Goal: Task Accomplishment & Management: Use online tool/utility

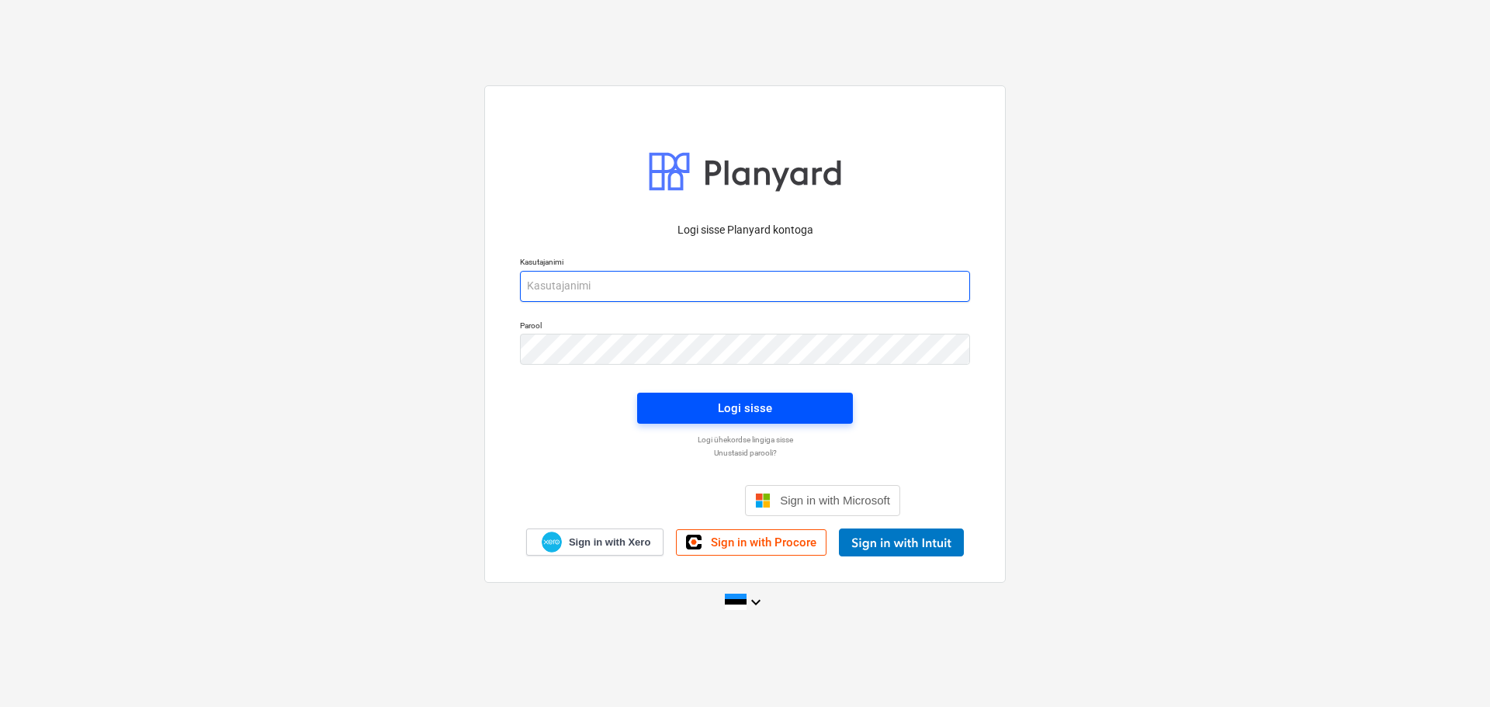
type input "[EMAIL_ADDRESS][DOMAIN_NAME]"
click at [732, 395] on button "Logi sisse" at bounding box center [745, 408] width 216 height 31
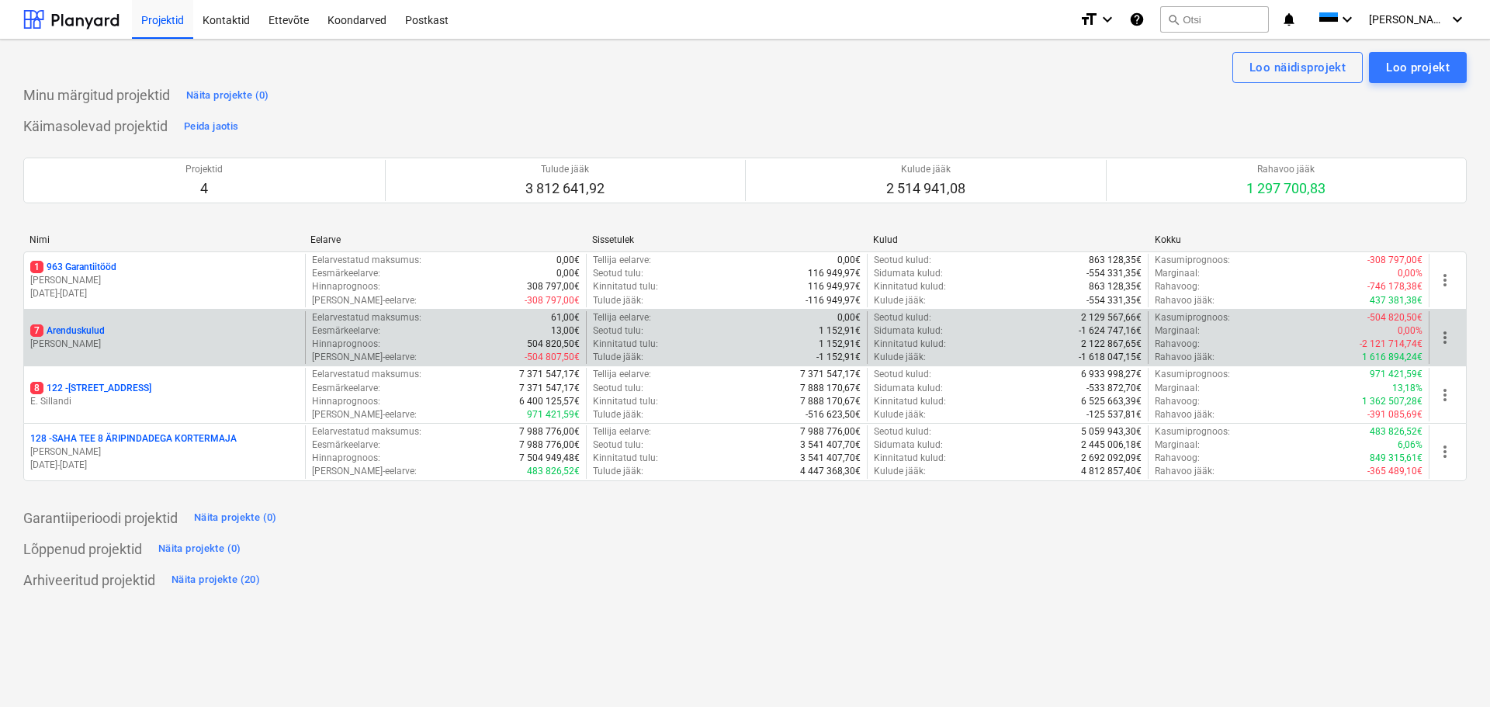
click at [102, 332] on p "7 Arenduskulud" at bounding box center [67, 330] width 74 height 13
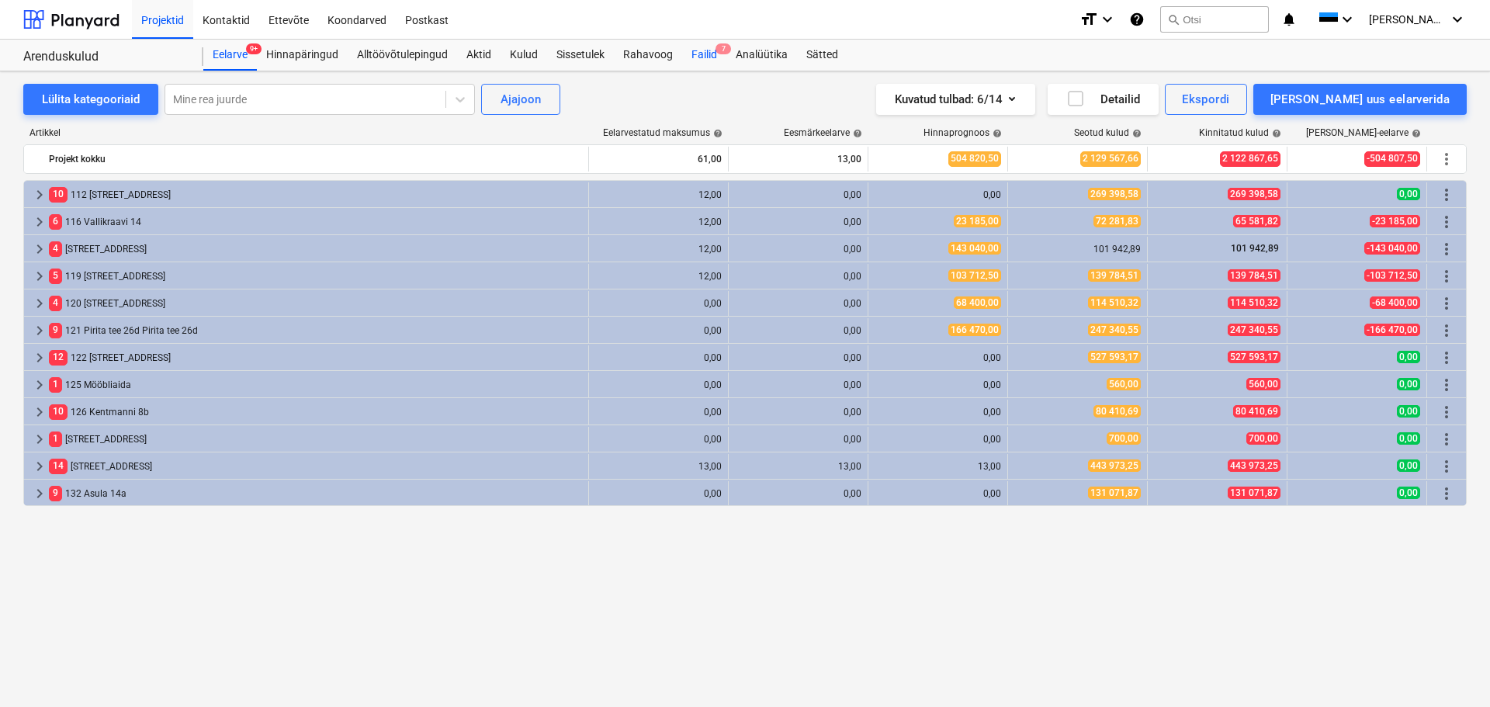
click at [707, 58] on div "Failid 7" at bounding box center [704, 55] width 44 height 31
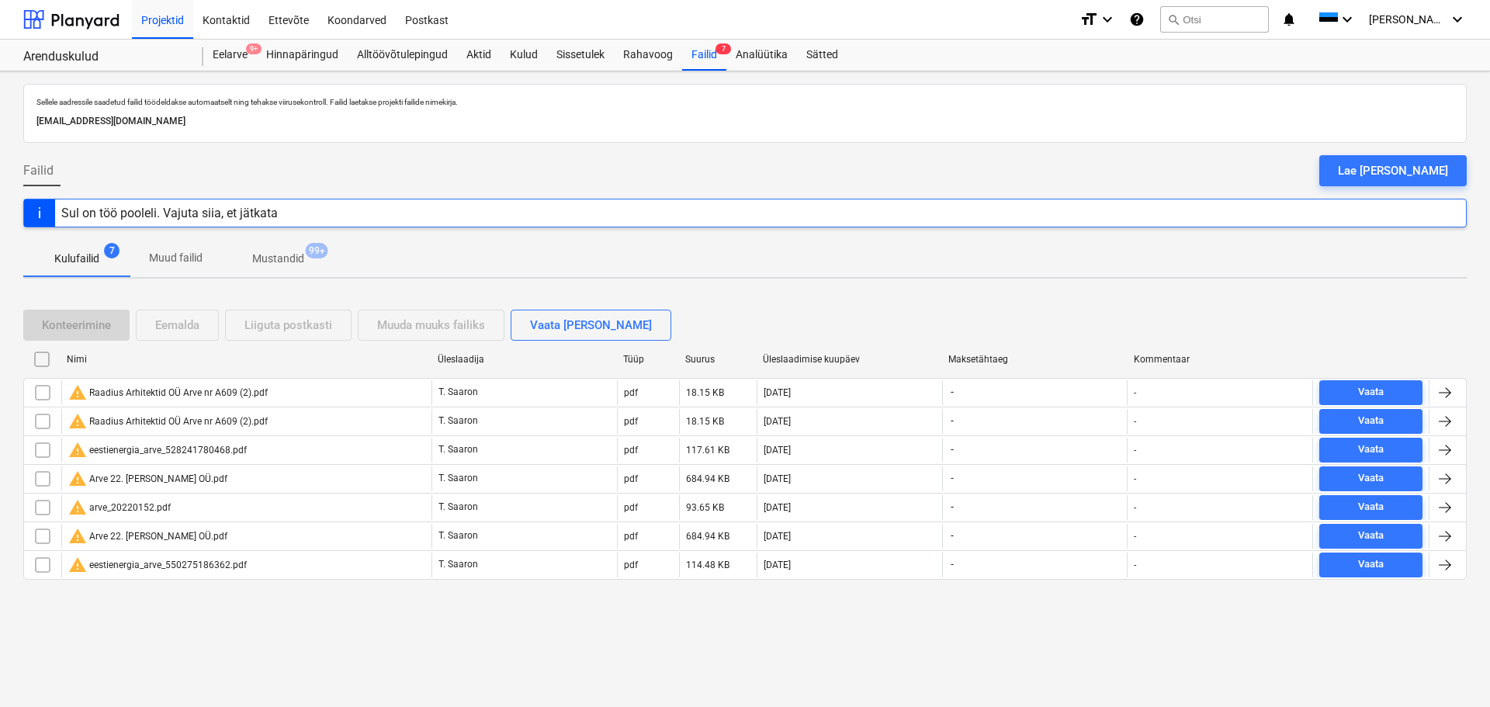
click at [591, 169] on div "Failid Lae [PERSON_NAME]" at bounding box center [744, 176] width 1443 height 43
click at [1418, 175] on div "Lae [PERSON_NAME]" at bounding box center [1393, 171] width 110 height 20
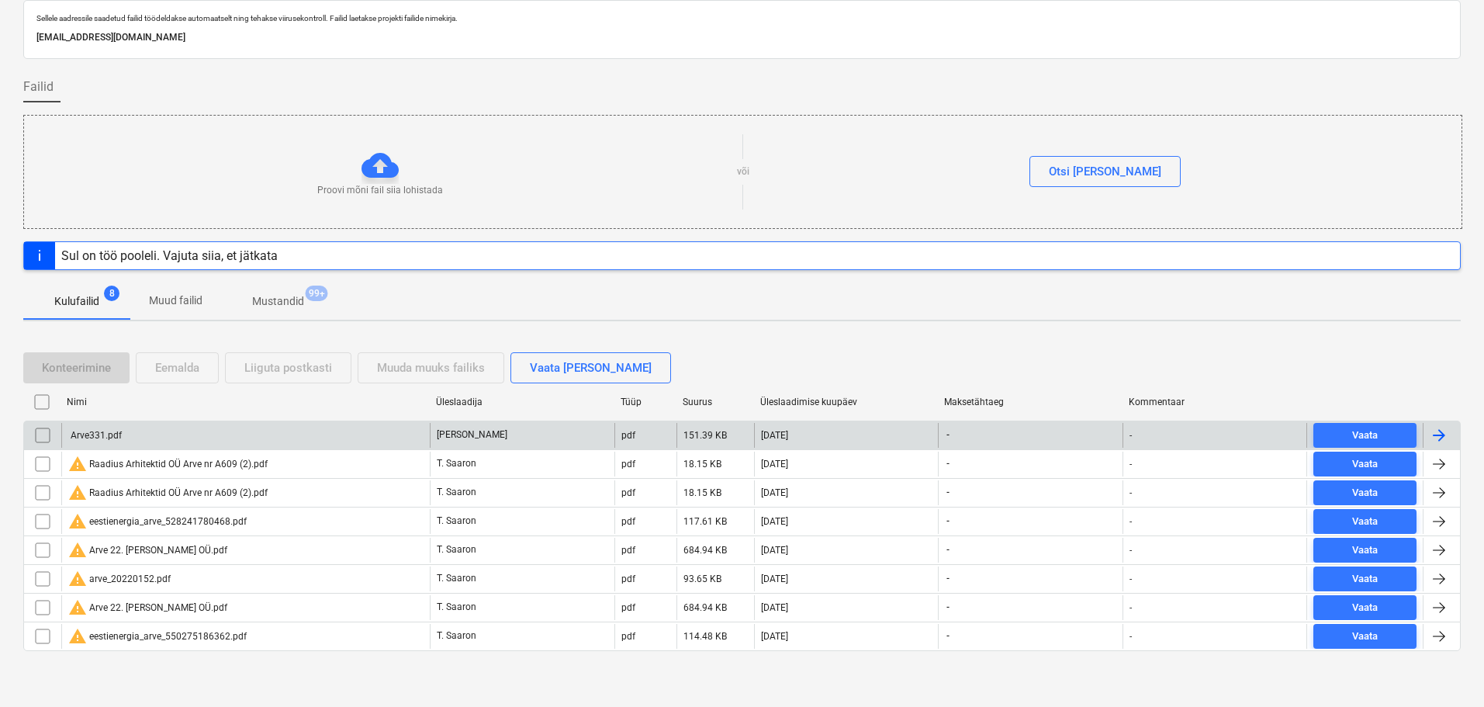
click at [91, 432] on div "Arve331.pdf" at bounding box center [95, 435] width 54 height 11
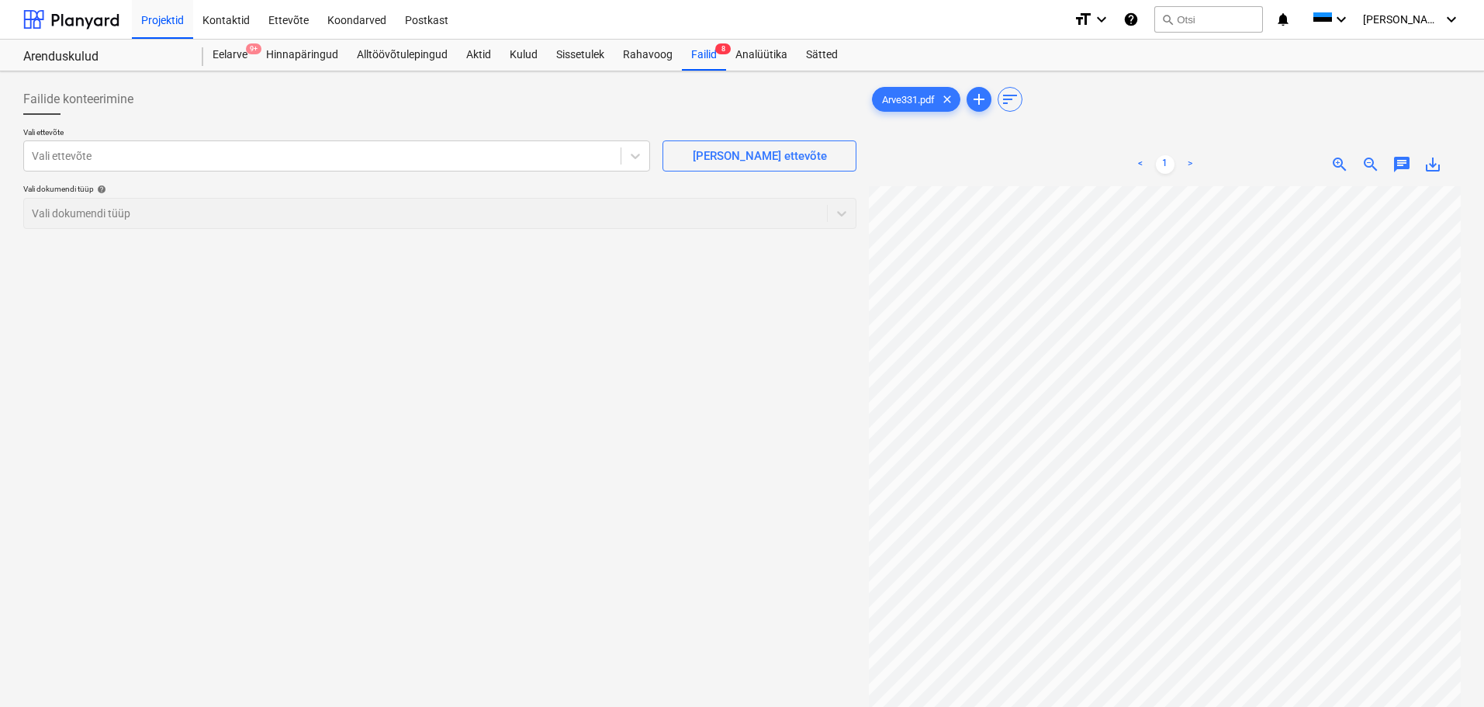
scroll to position [87, 42]
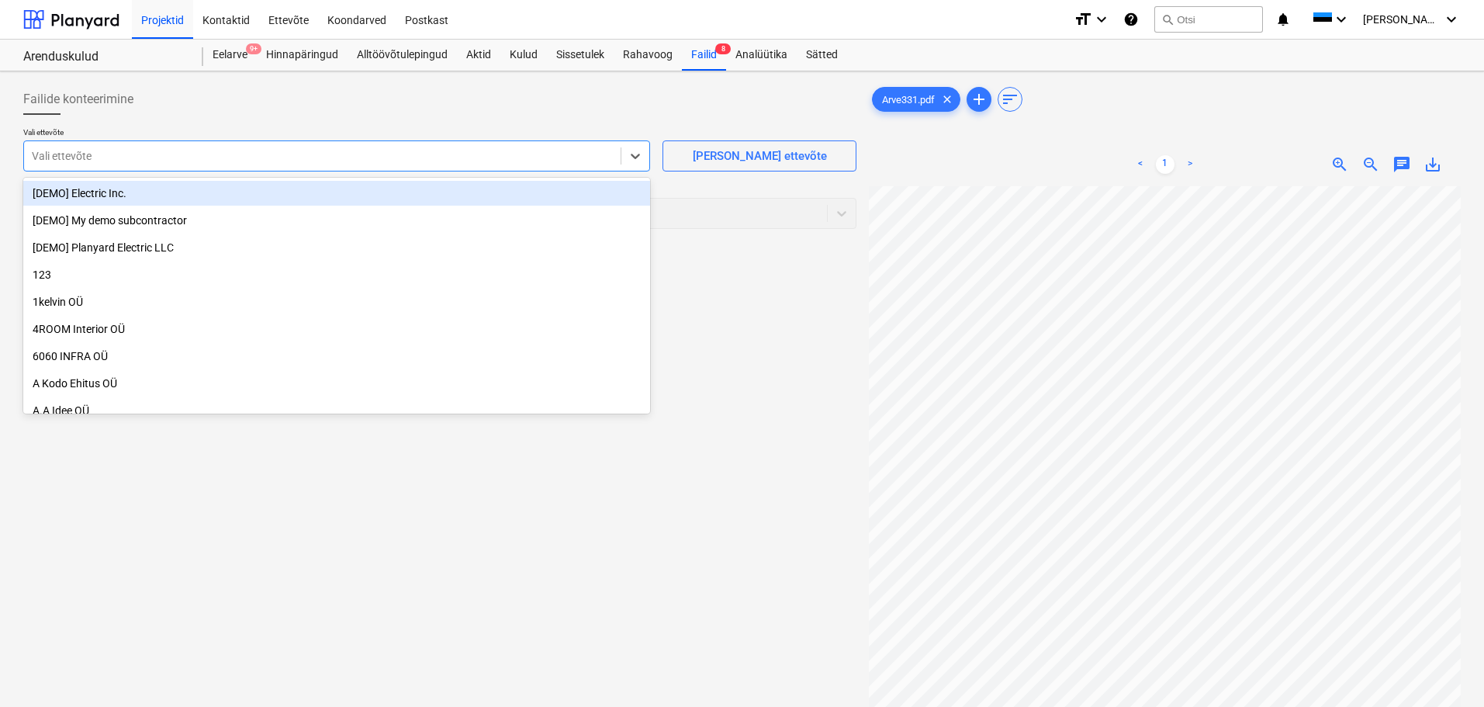
click at [109, 151] on div at bounding box center [322, 156] width 581 height 16
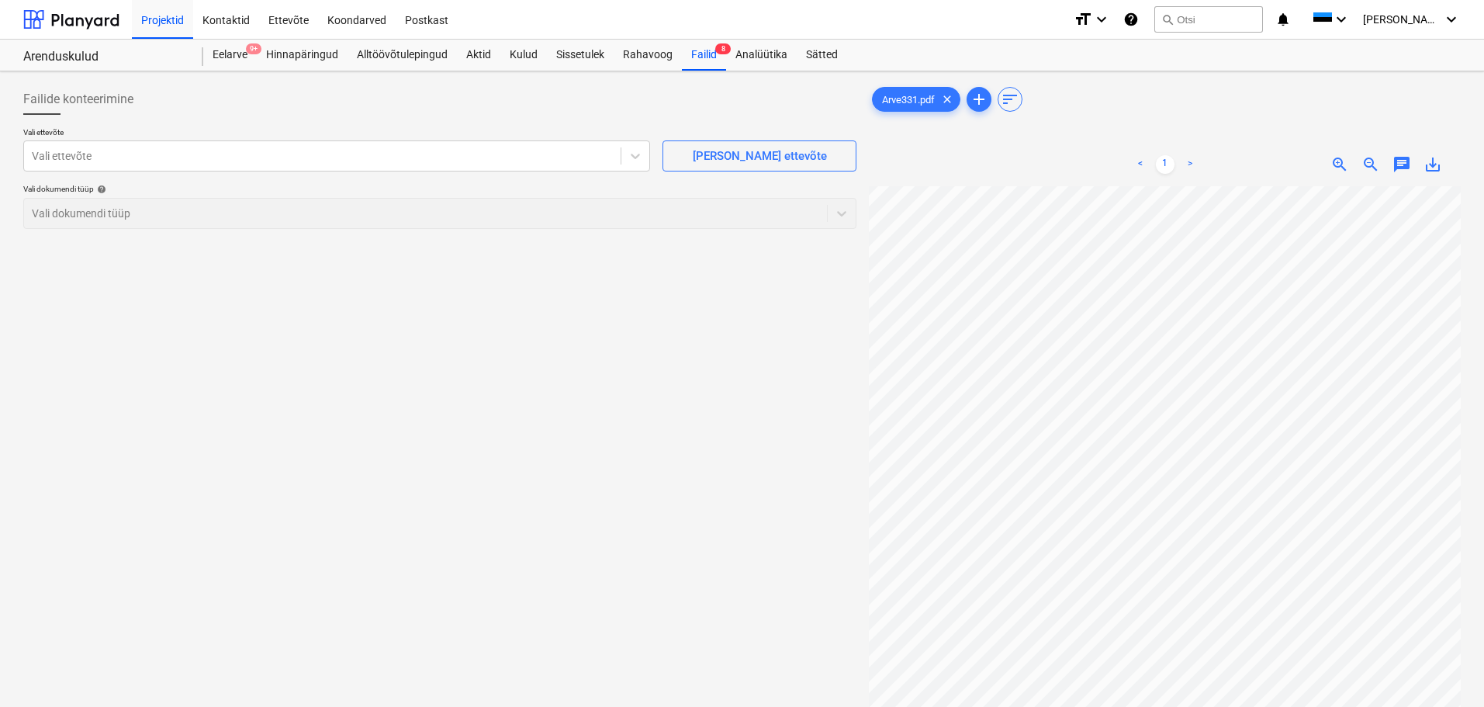
click at [1178, 130] on div "Arve331.pdf clear add sort < 1 > zoom_in zoom_out chat 0 save_alt" at bounding box center [1165, 467] width 592 height 766
click at [255, 130] on p "Vali ettevõte" at bounding box center [336, 133] width 627 height 13
click at [257, 145] on div "Vali ettevõte" at bounding box center [336, 155] width 627 height 31
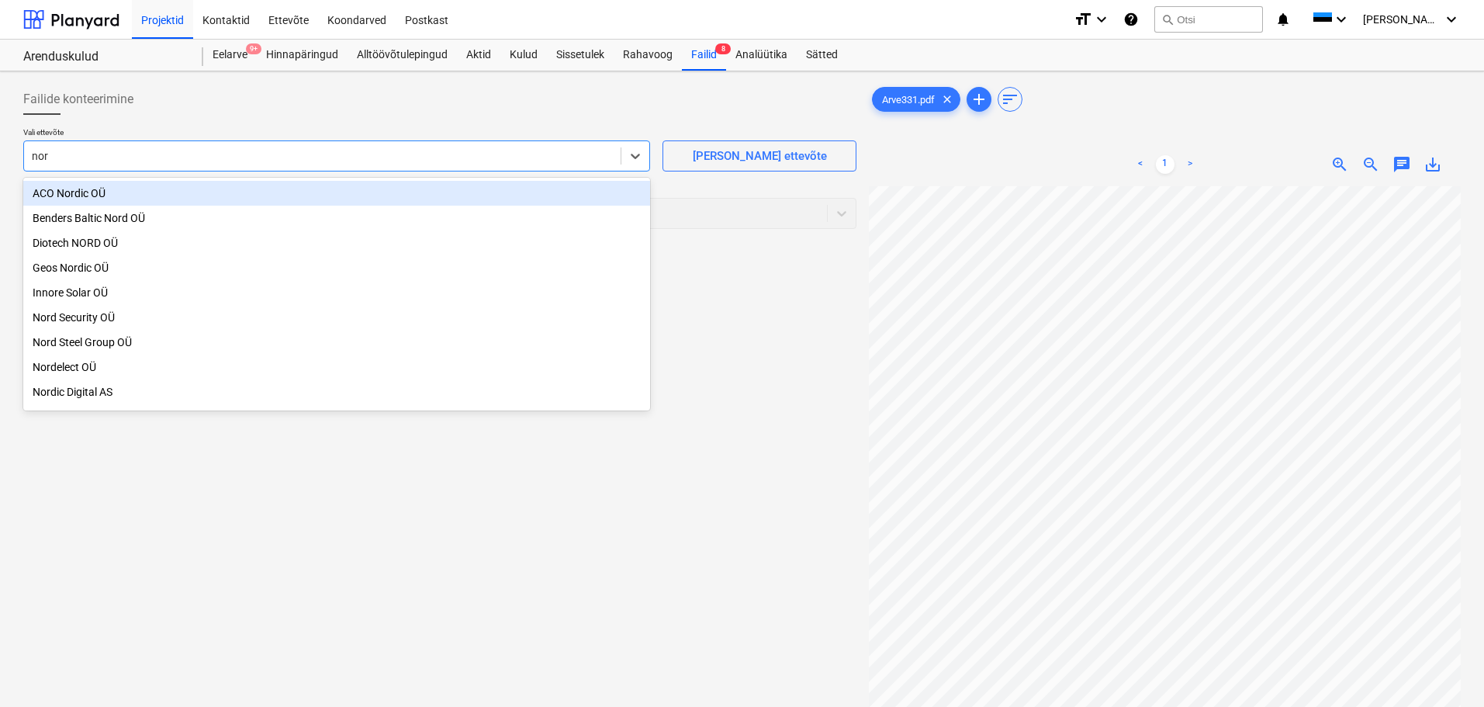
type input "nord"
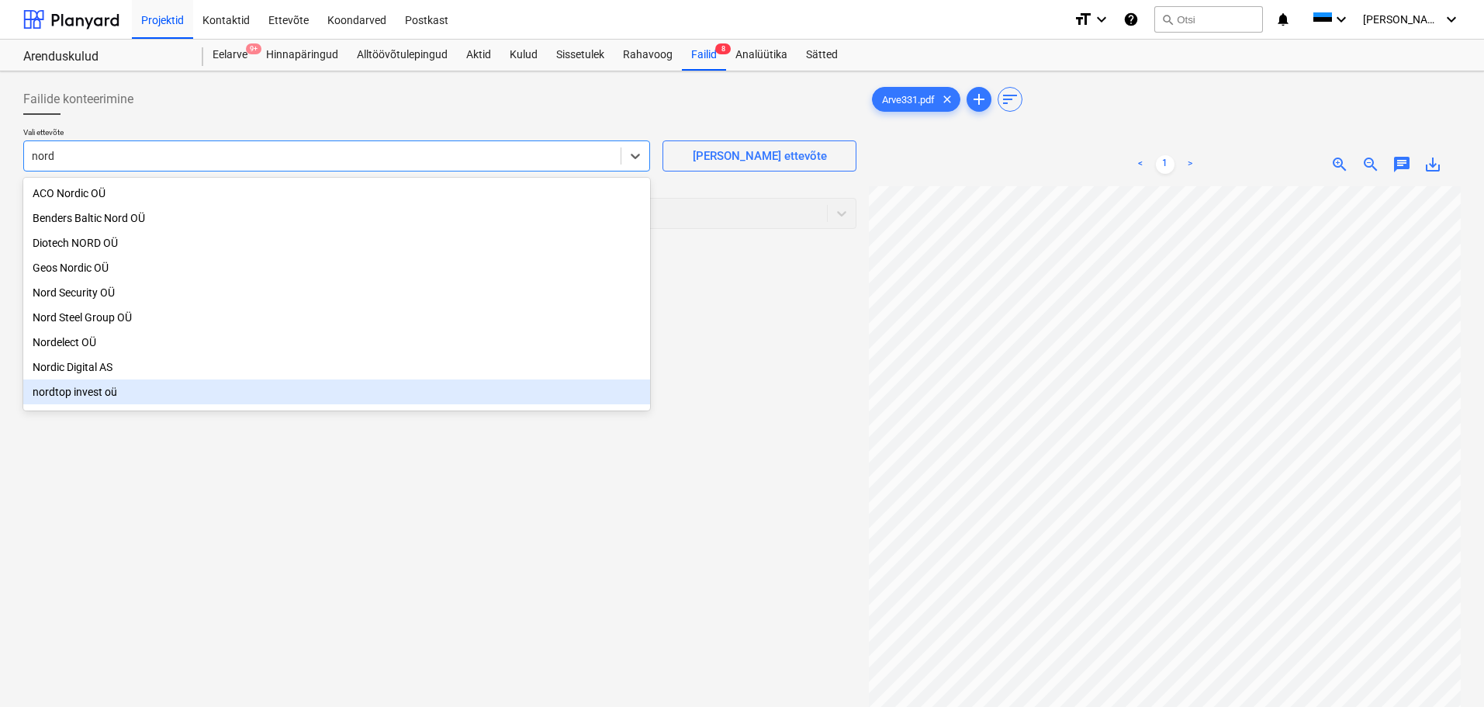
scroll to position [9, 0]
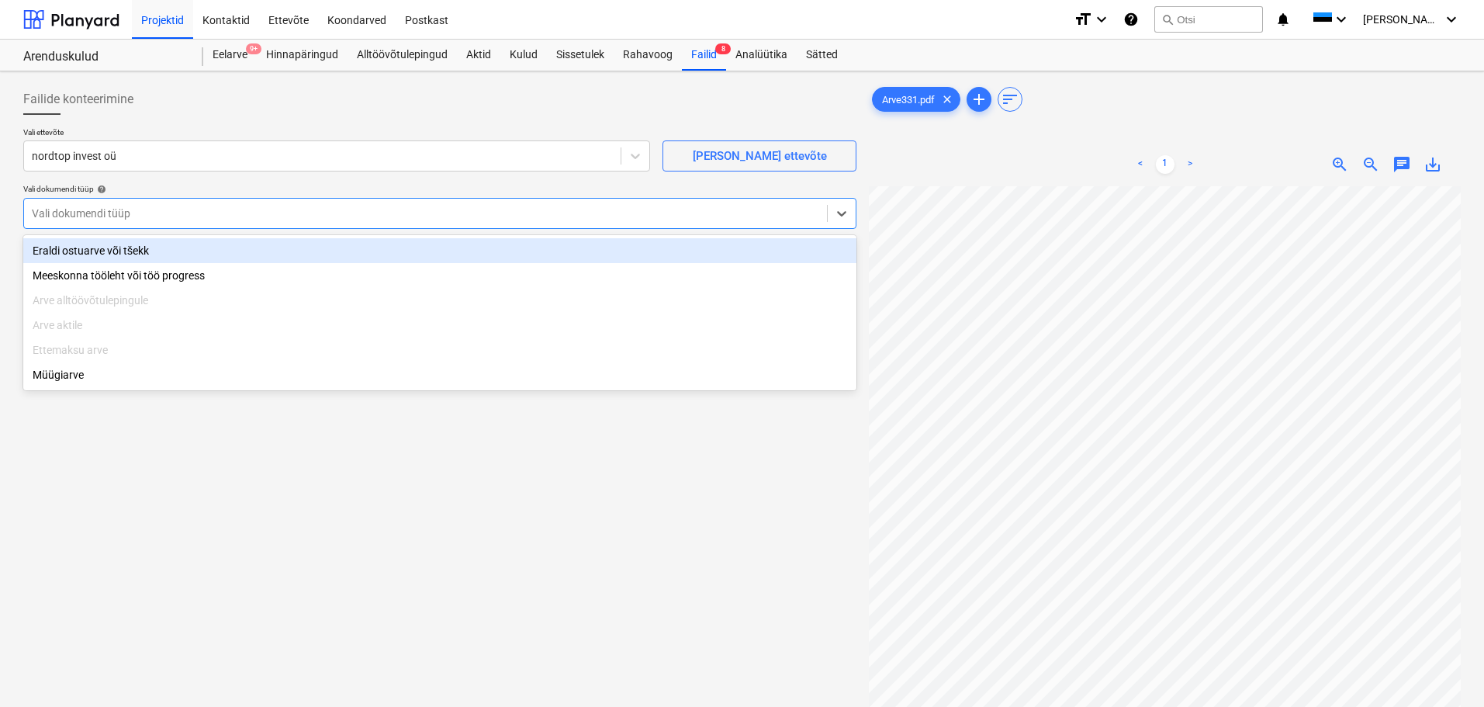
click at [407, 228] on div "Vali dokumendi tüüp" at bounding box center [439, 213] width 833 height 31
click at [385, 246] on div "Eraldi ostuarve või tšekk" at bounding box center [439, 250] width 833 height 25
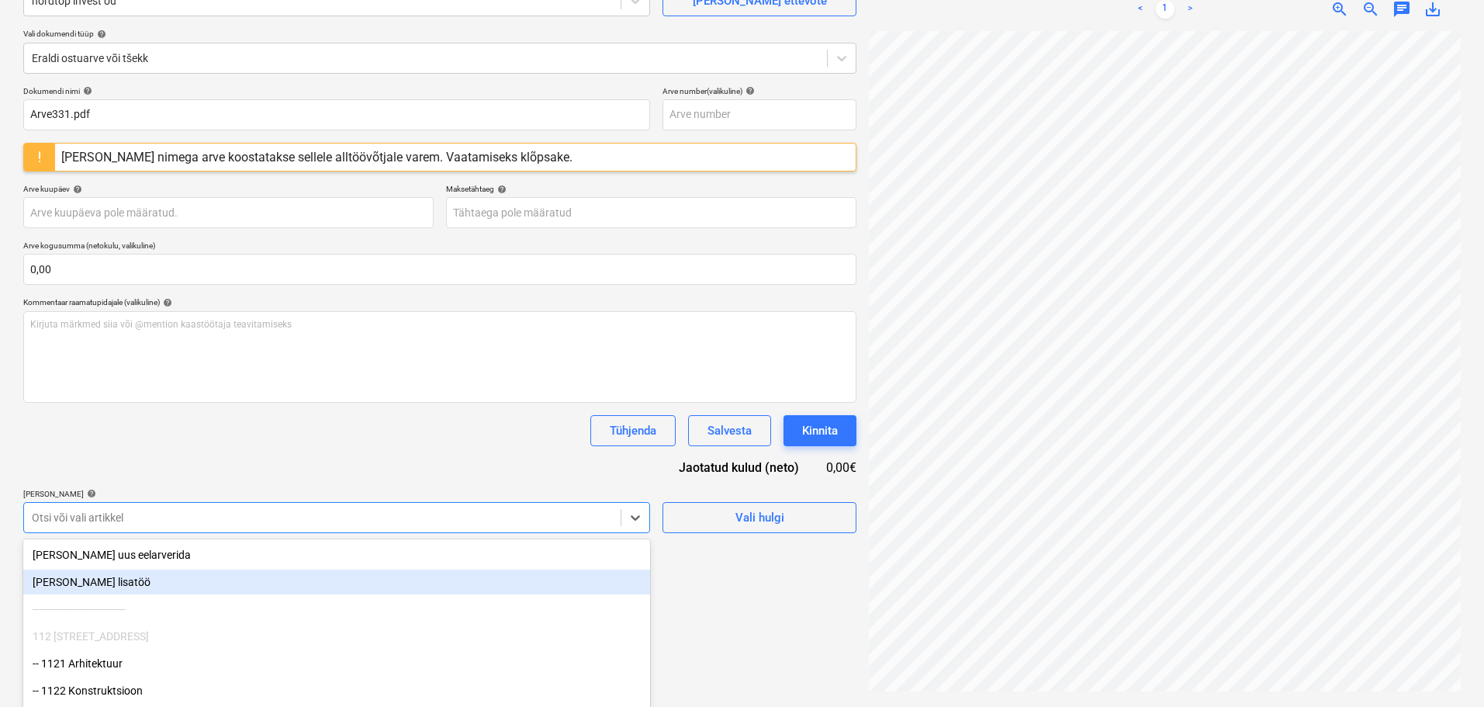
scroll to position [223, 0]
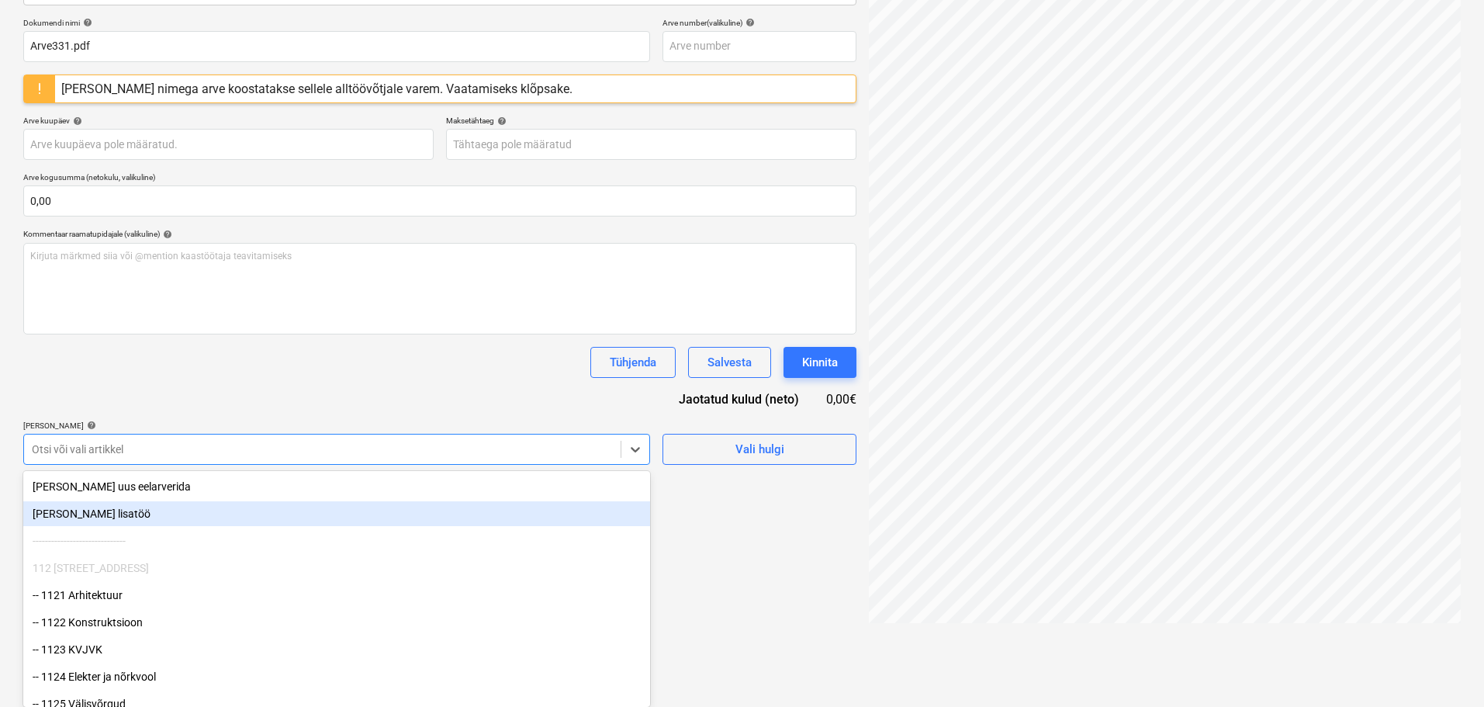
click at [212, 483] on body "Projektid Kontaktid Ettevõte Koondarved Postkast format_size keyboard_arrow_dow…" at bounding box center [742, 130] width 1484 height 707
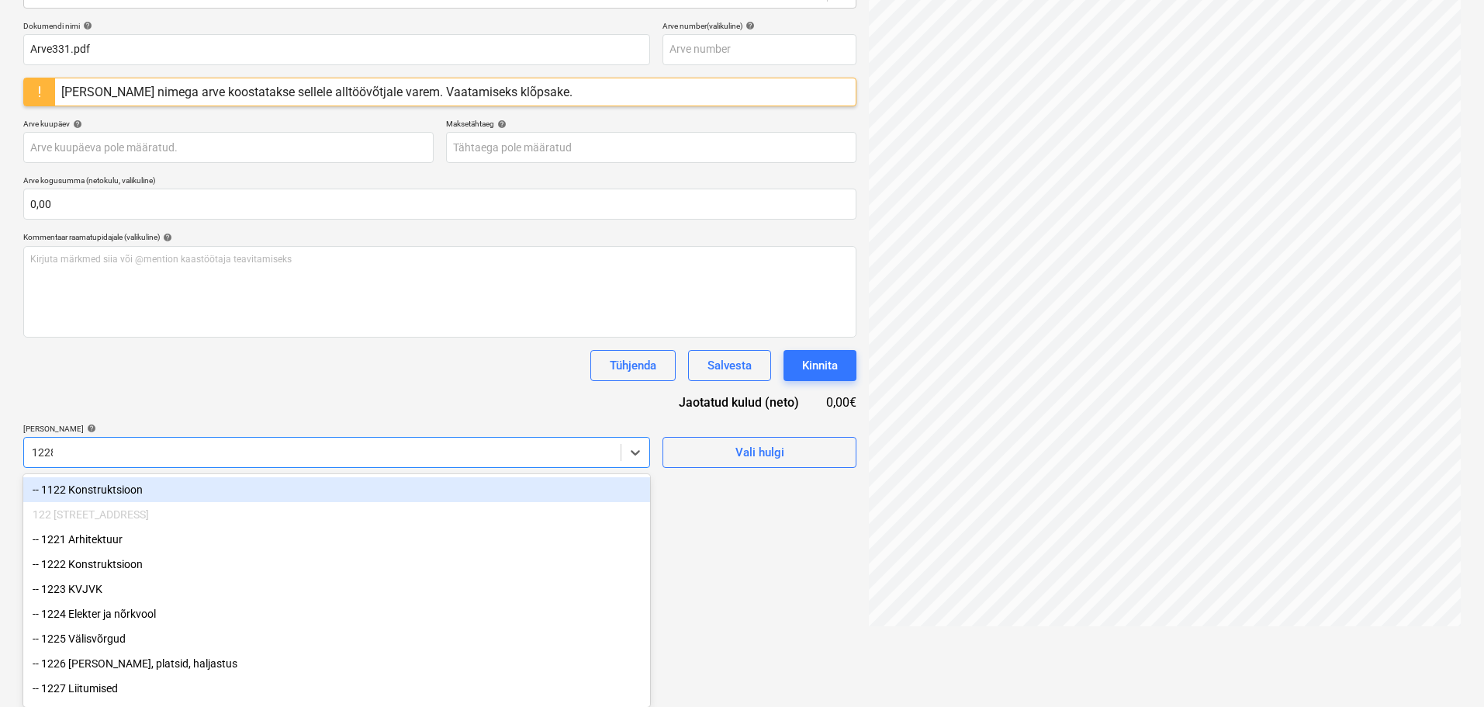
scroll to position [155, 0]
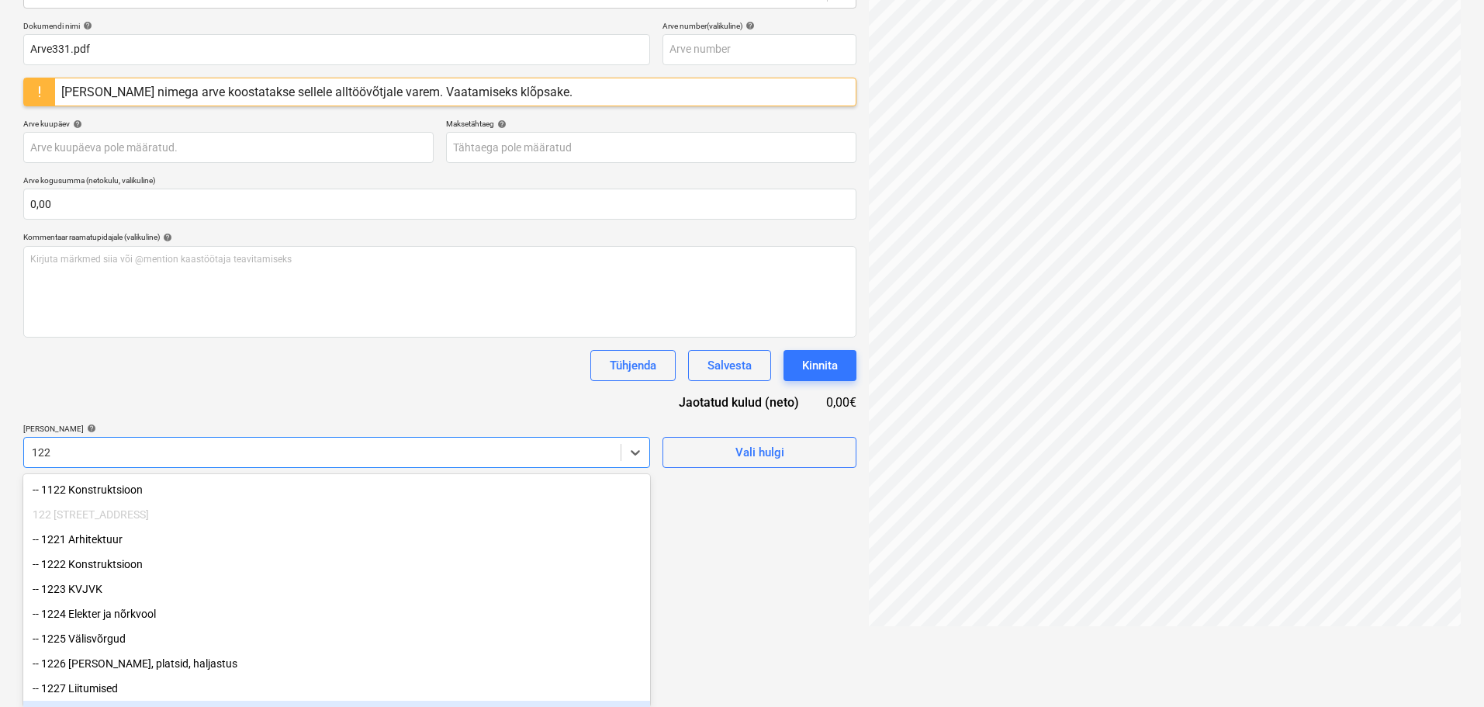
type input "1229"
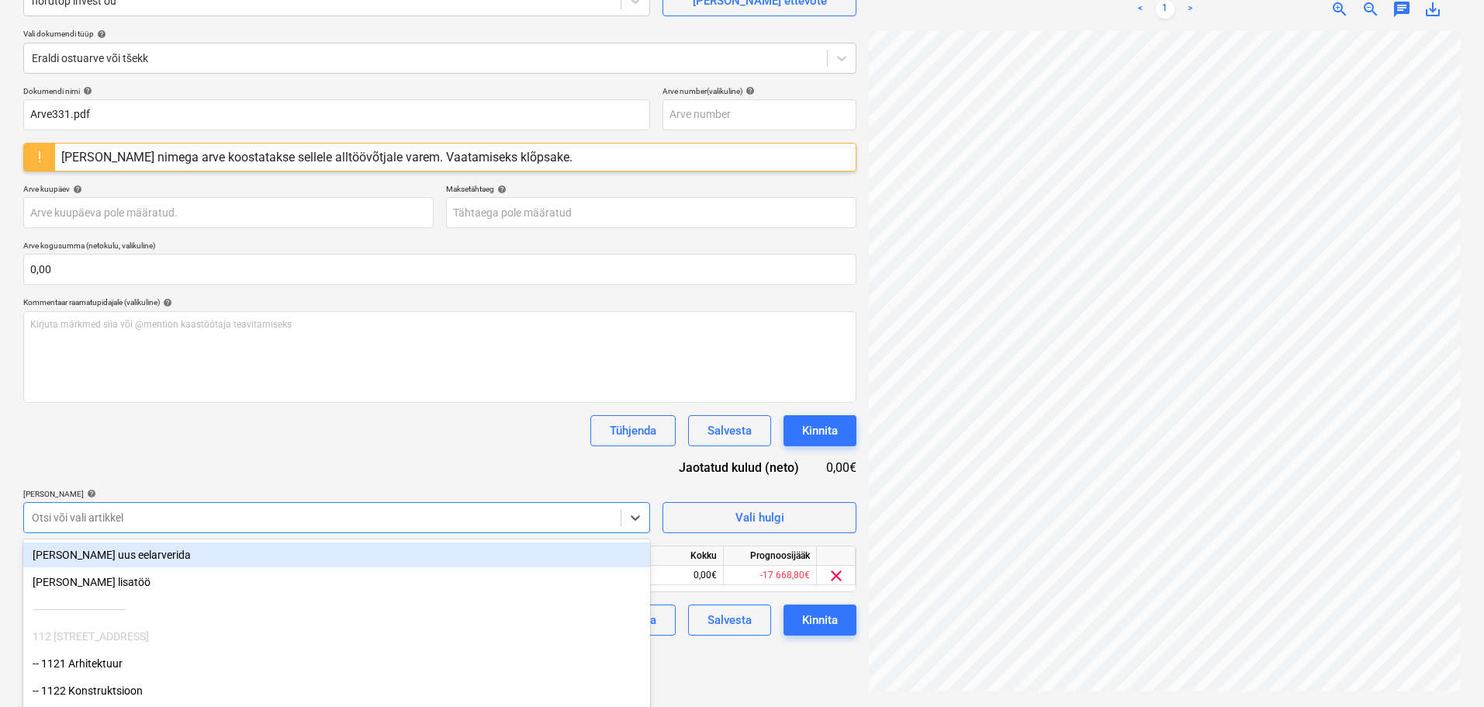
click at [231, 445] on div "Tühjenda Salvesta Kinnita" at bounding box center [439, 430] width 833 height 31
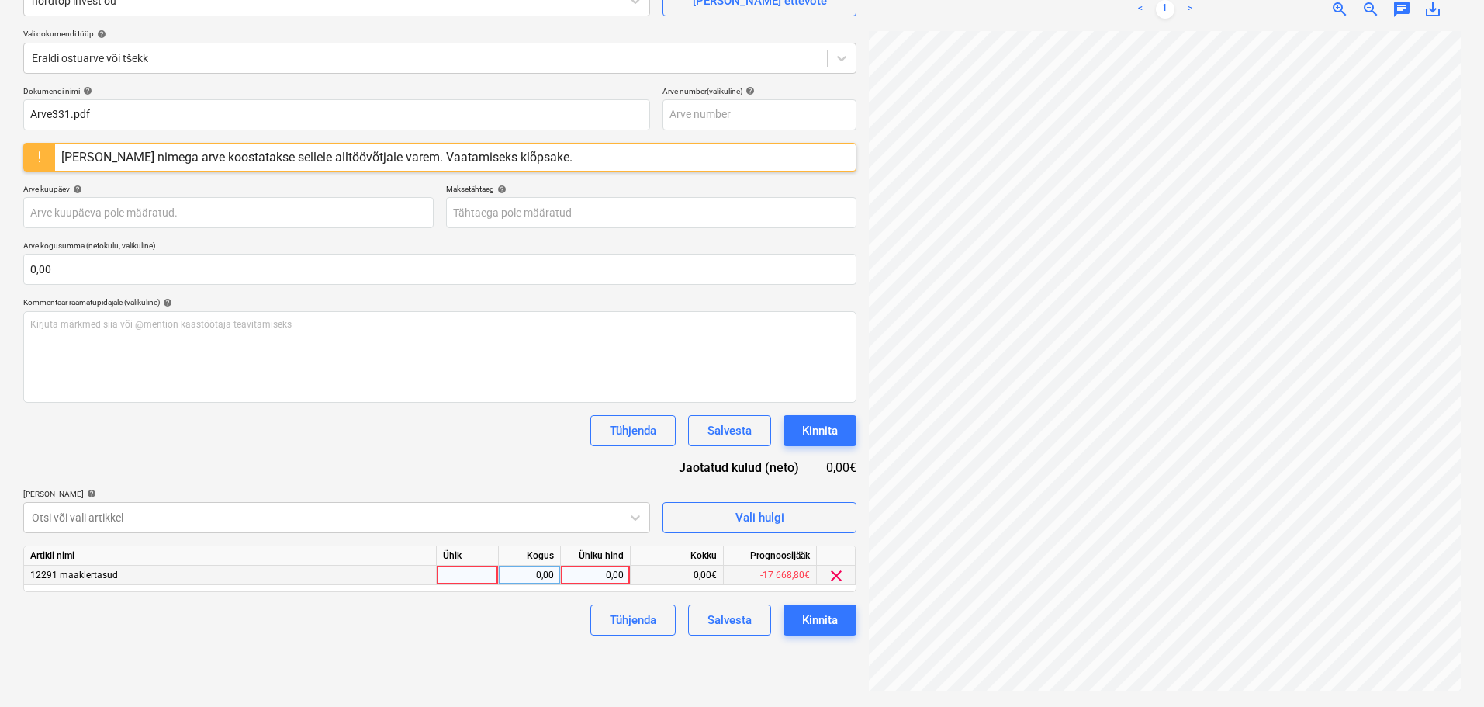
click at [465, 573] on div at bounding box center [468, 575] width 62 height 19
type input "tk"
type input "1309"
click at [428, 427] on div "Tühjenda Salvesta Kinnita" at bounding box center [439, 430] width 833 height 31
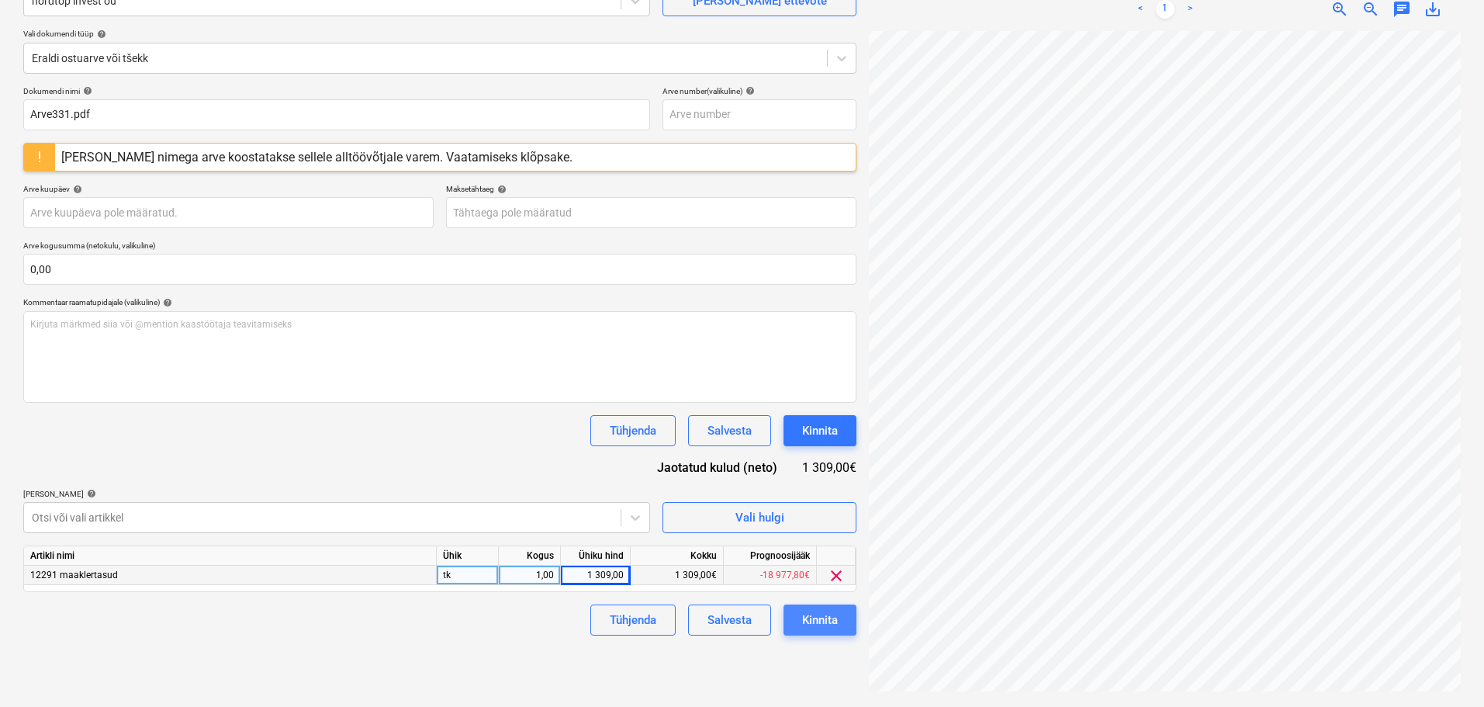
click at [842, 616] on button "Kinnita" at bounding box center [820, 619] width 73 height 31
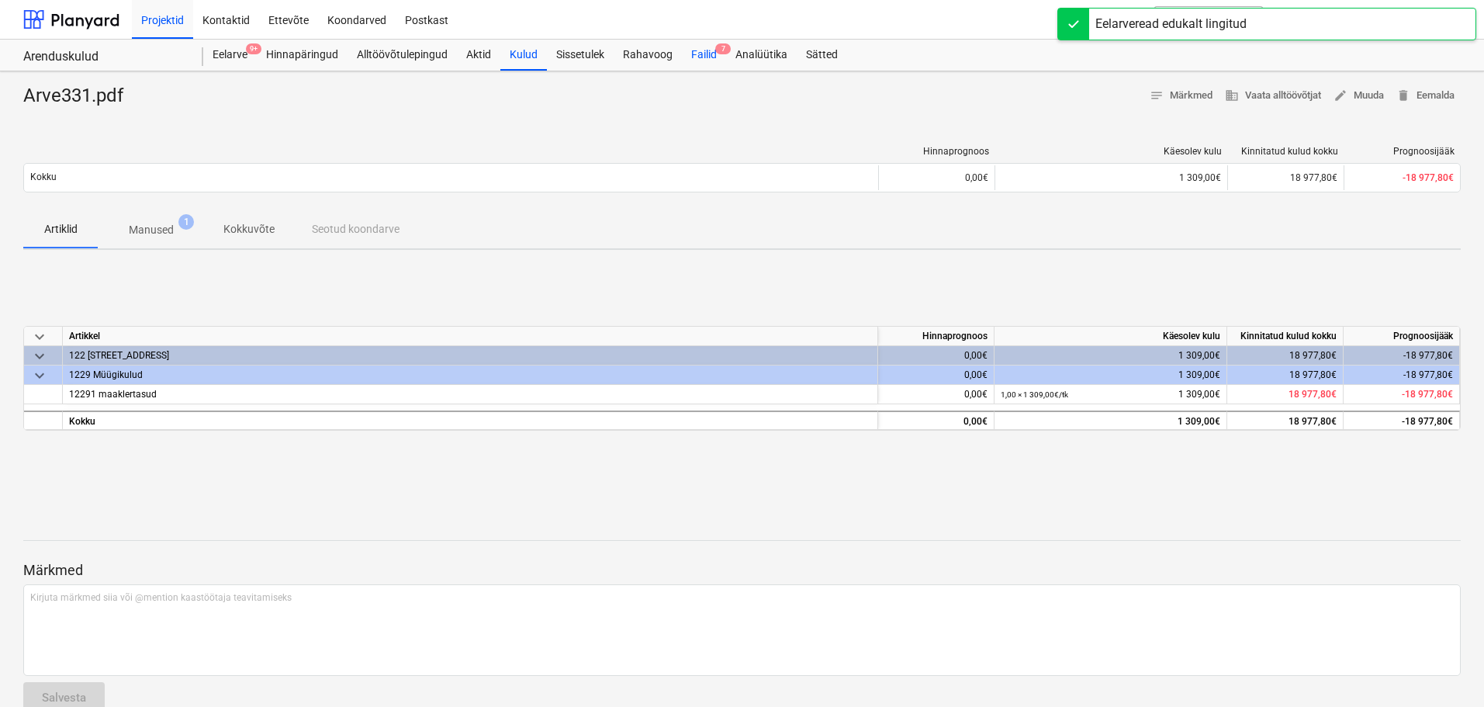
click at [708, 45] on div "Failid 7" at bounding box center [704, 55] width 44 height 31
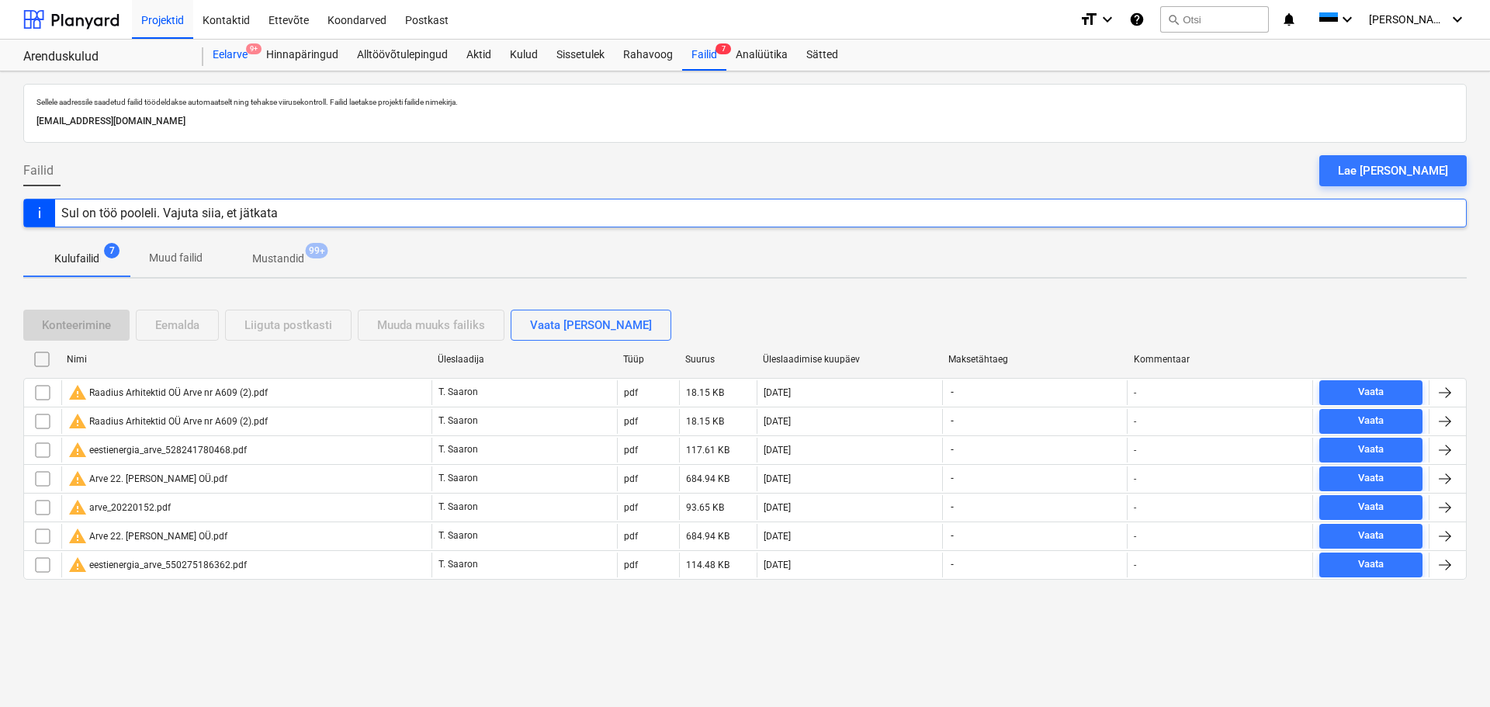
click at [228, 56] on div "Eelarve 9+" at bounding box center [230, 55] width 54 height 31
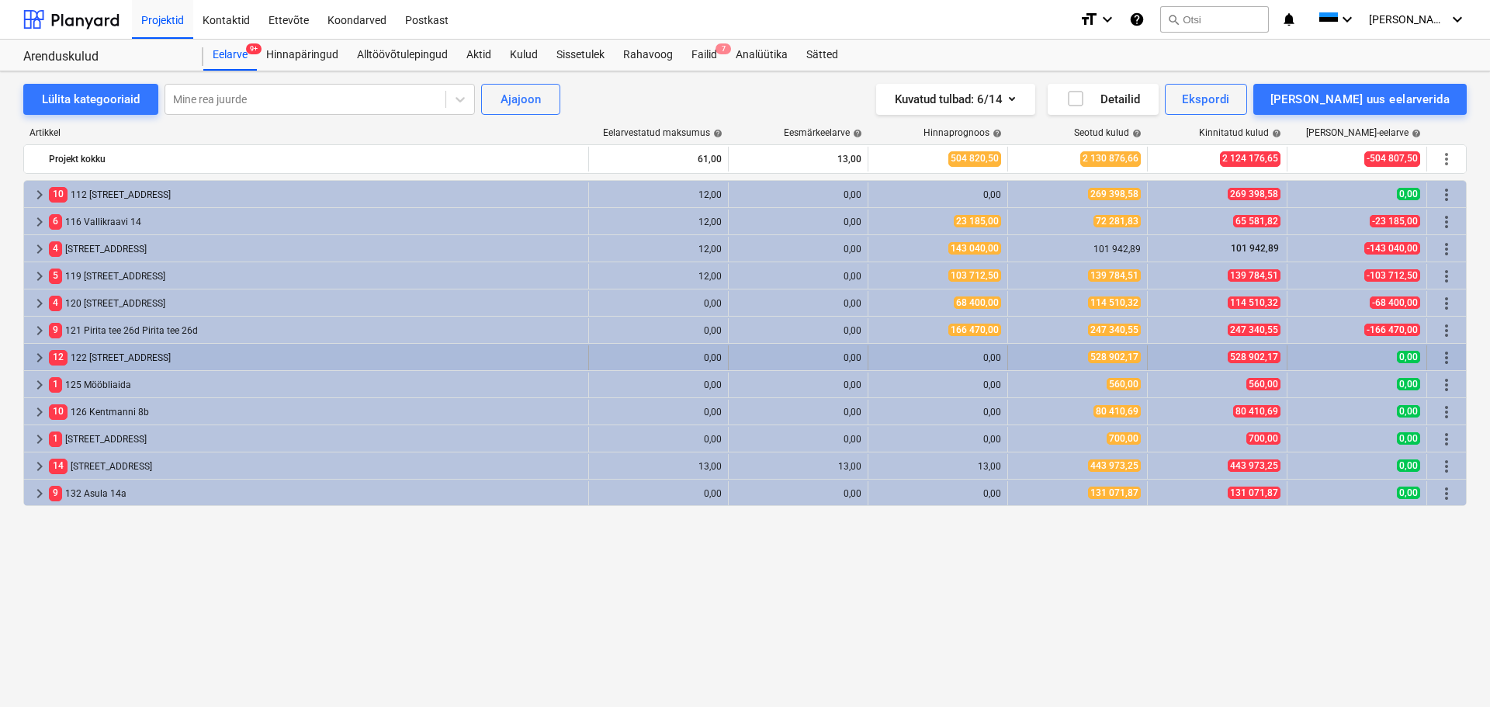
click at [33, 360] on span "keyboard_arrow_right" at bounding box center [39, 357] width 19 height 19
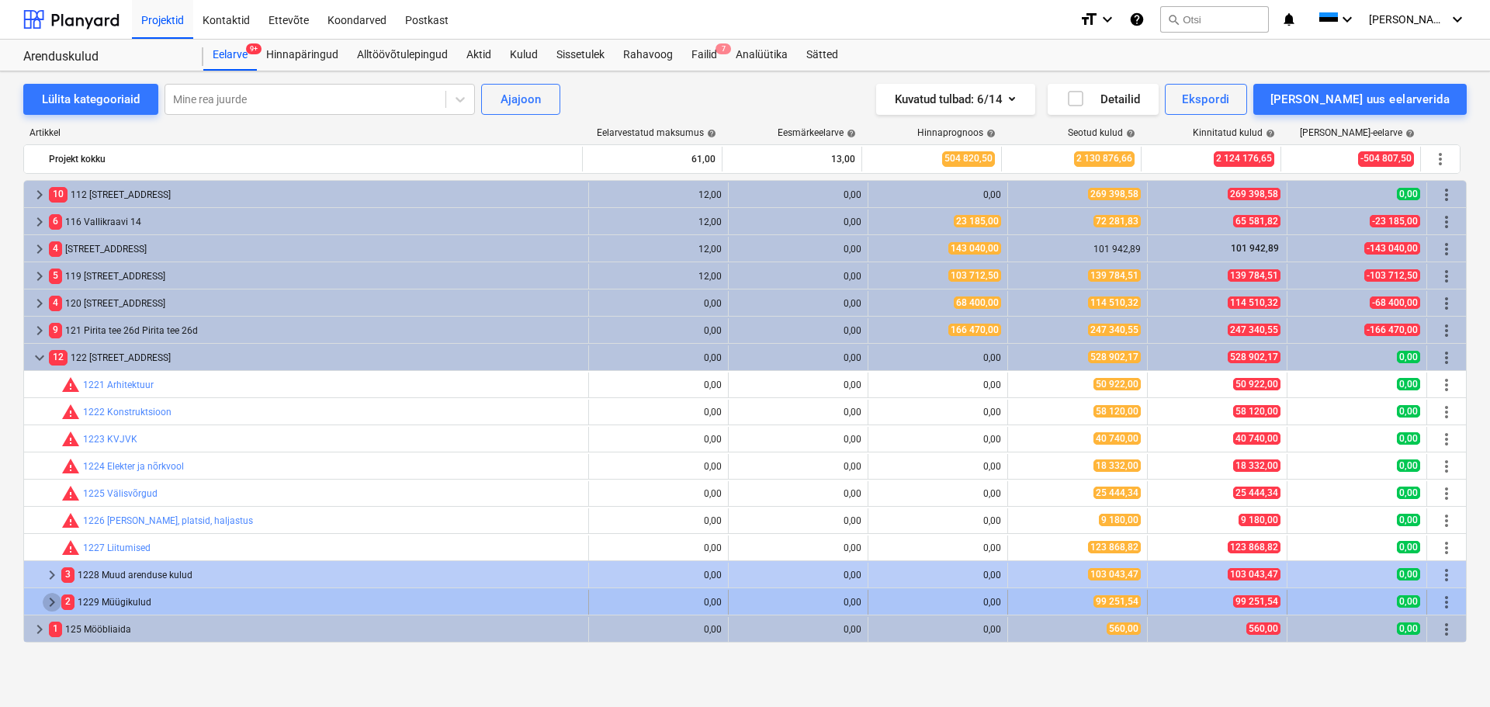
click at [54, 602] on span "keyboard_arrow_right" at bounding box center [52, 602] width 19 height 19
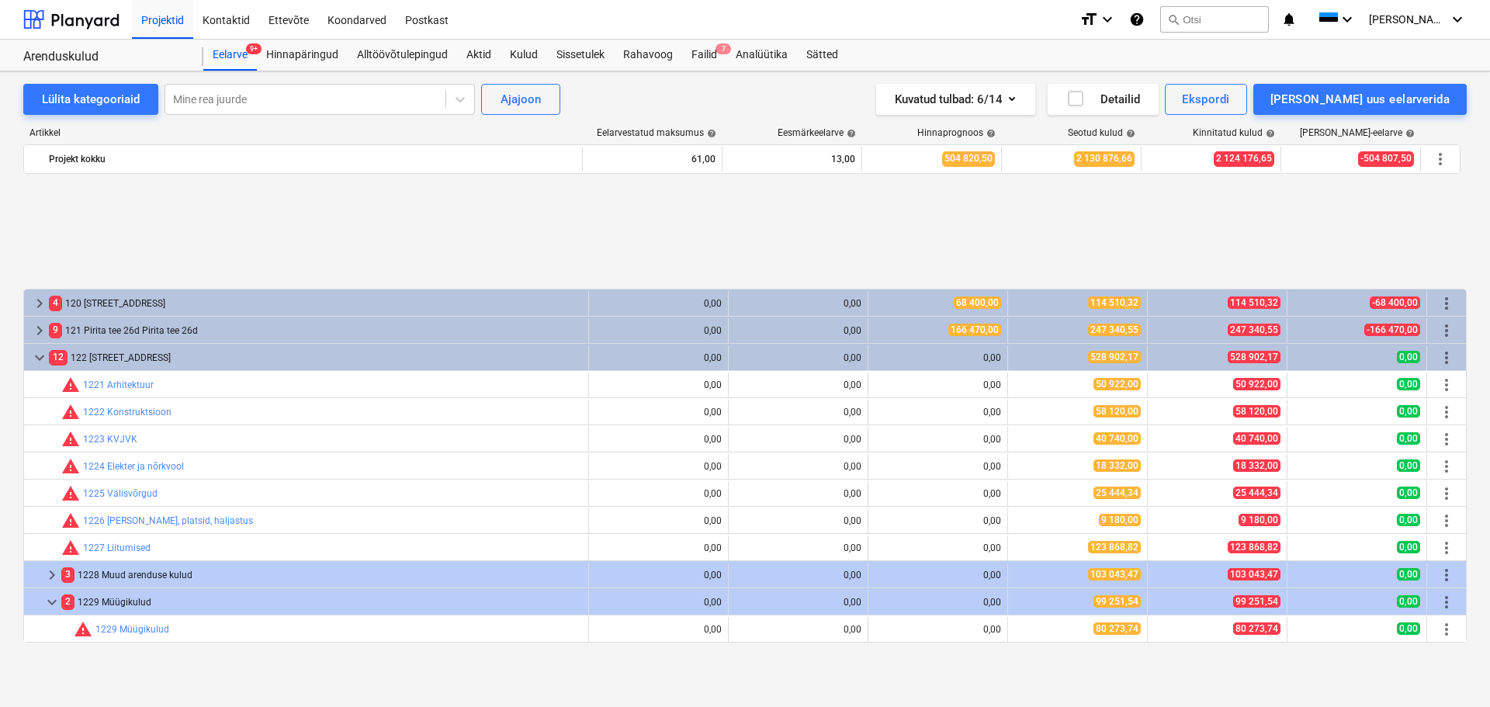
scroll to position [155, 0]
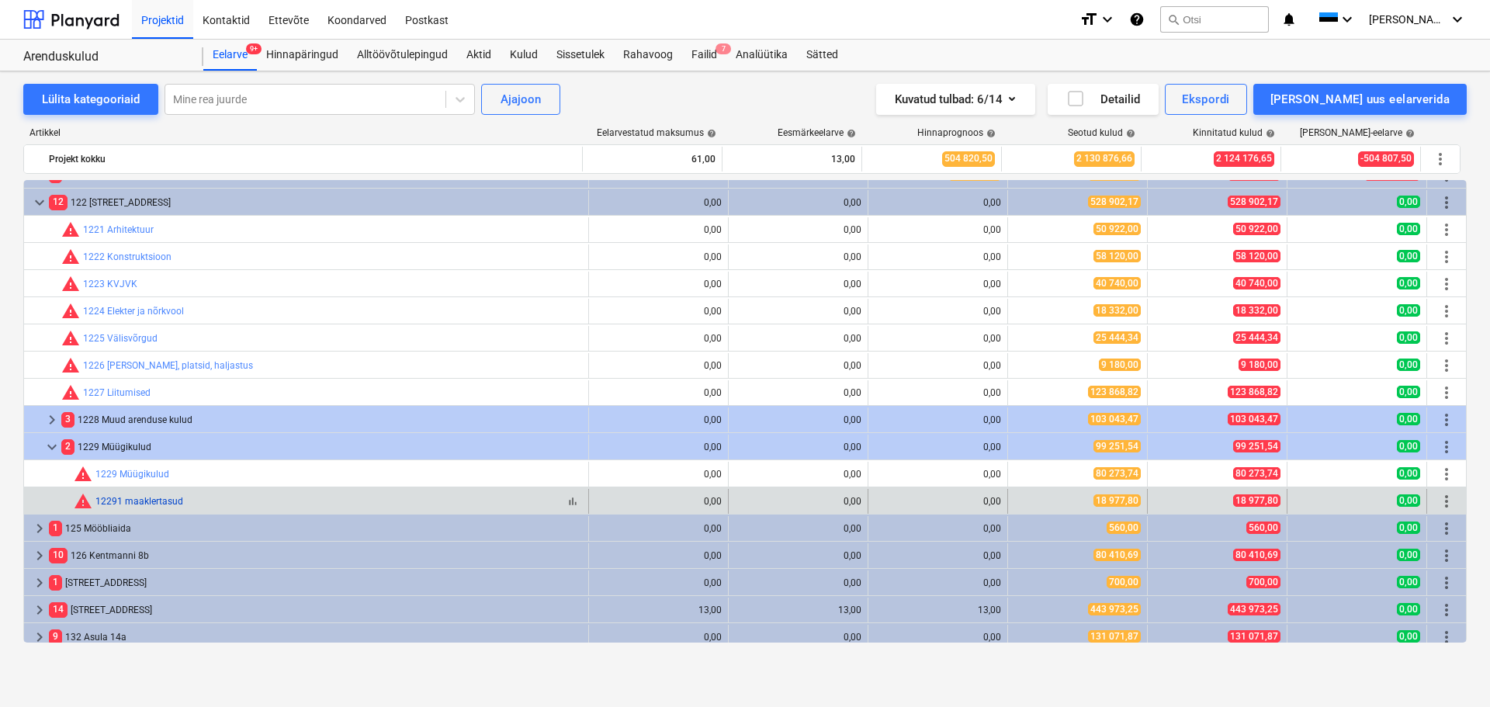
click at [166, 504] on link "12291 maaklertasud" at bounding box center [139, 501] width 88 height 11
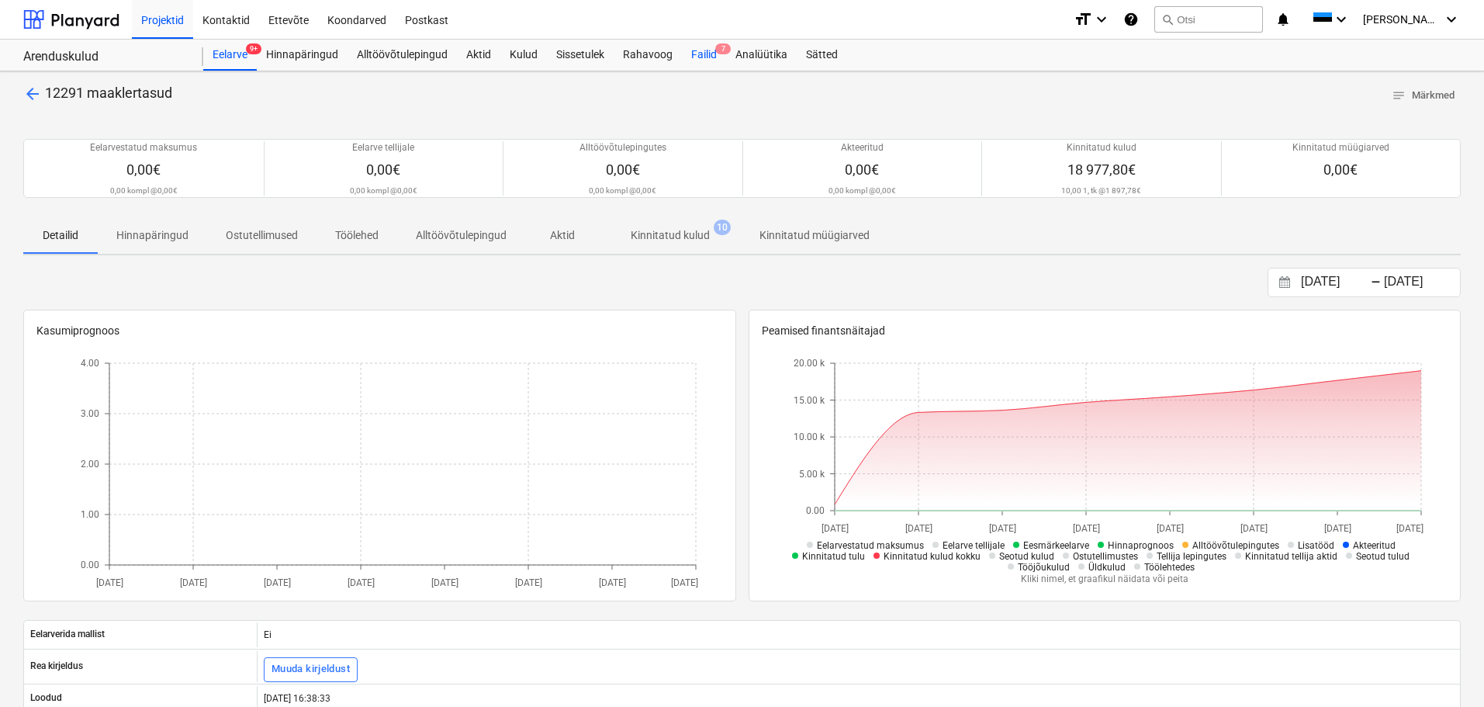
click at [701, 53] on div "Failid 7" at bounding box center [704, 55] width 44 height 31
click at [683, 242] on p "Kinnitatud kulud" at bounding box center [670, 235] width 79 height 16
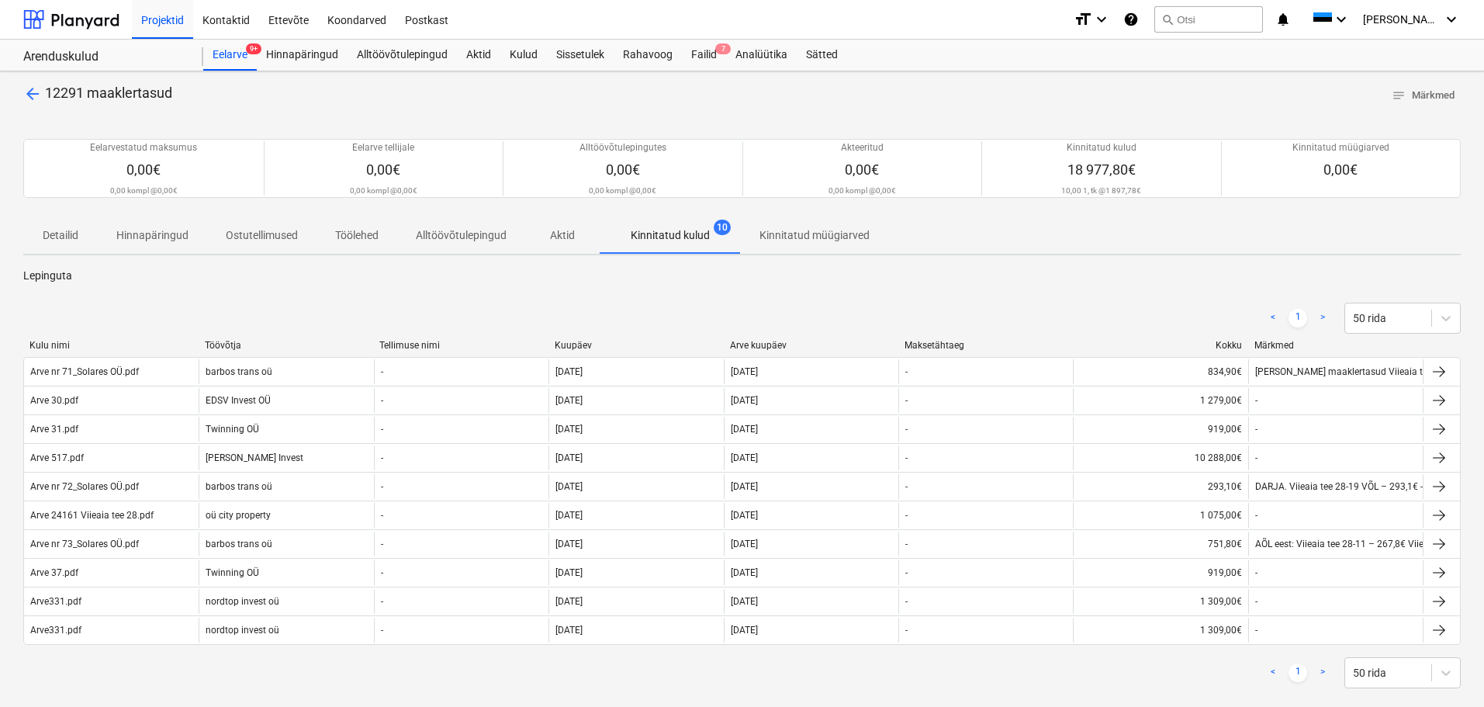
click at [775, 338] on div "< 1 > 50 rida" at bounding box center [742, 317] width 1438 height 43
click at [775, 348] on div "Arve kuupäev" at bounding box center [811, 345] width 163 height 11
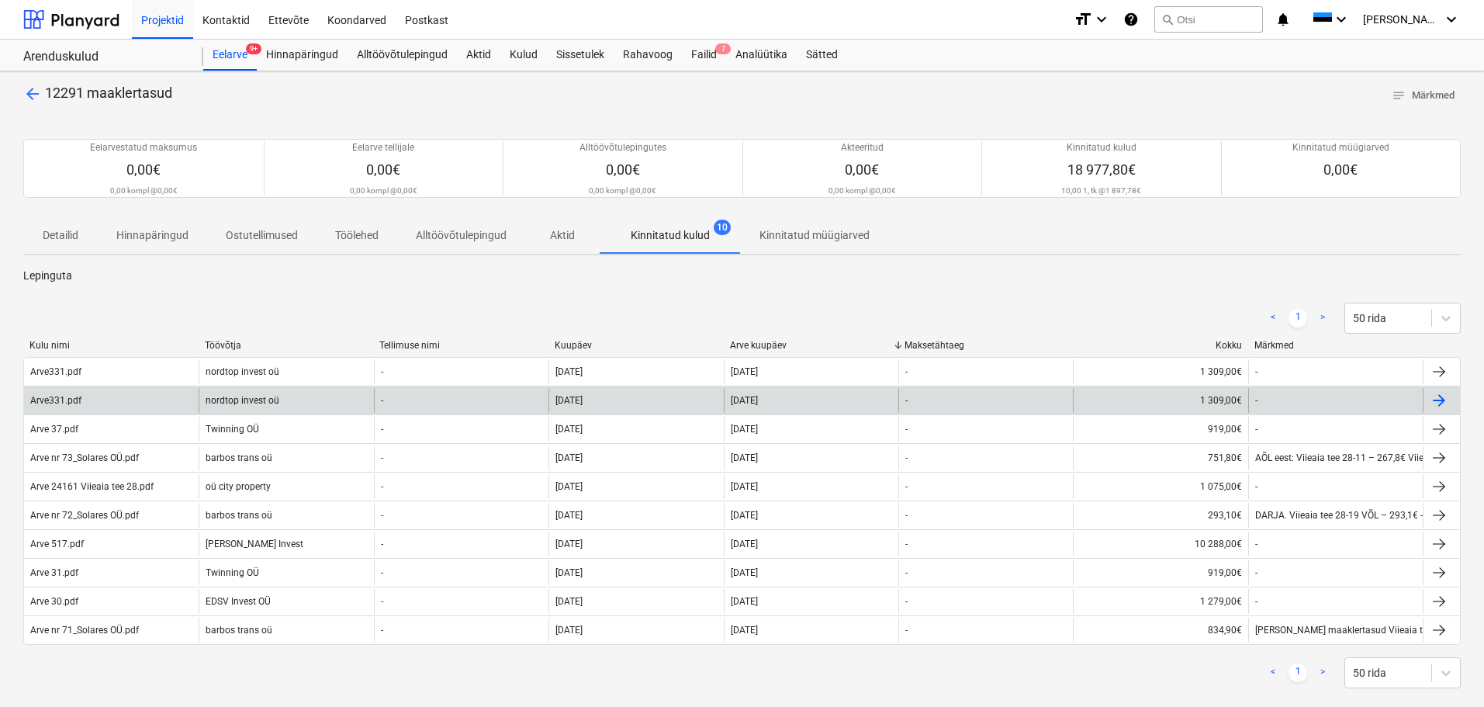
click at [483, 406] on div "-" at bounding box center [461, 400] width 175 height 25
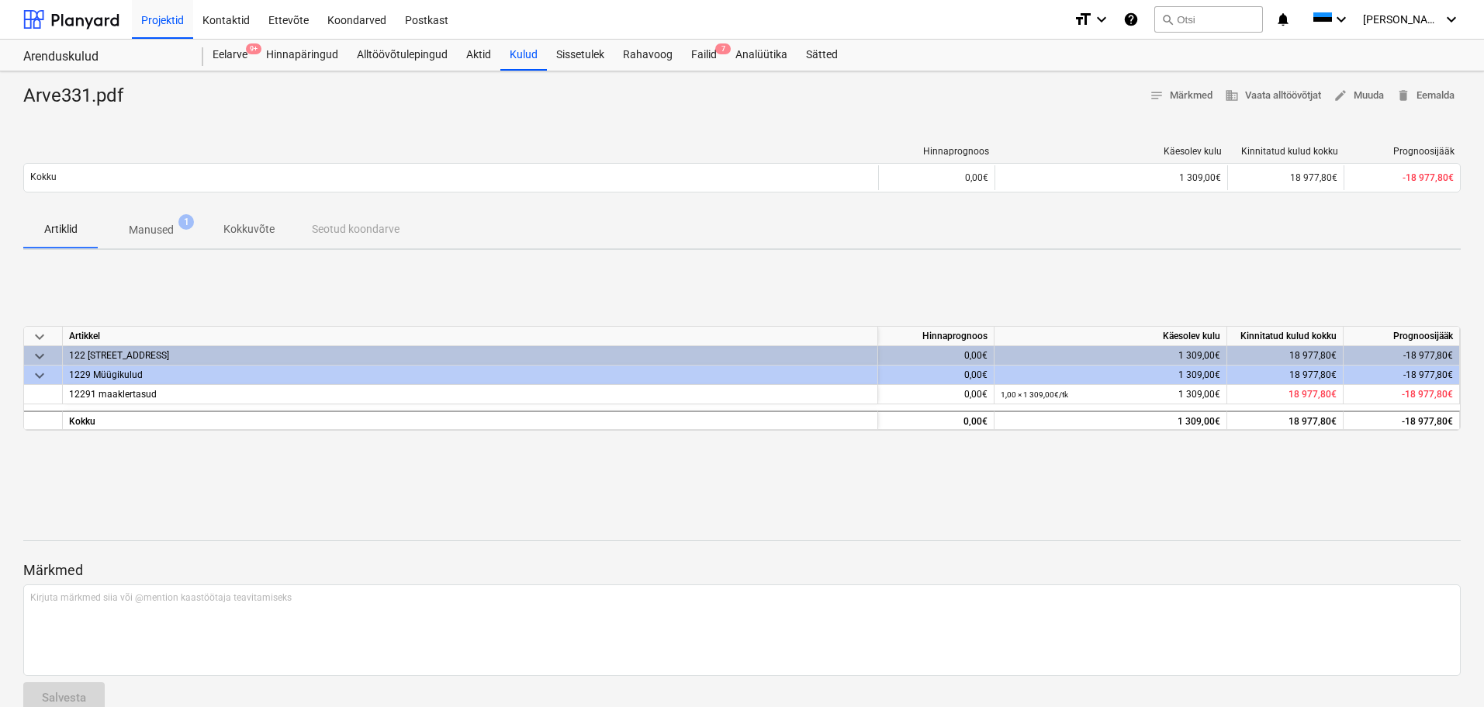
click at [166, 226] on p "Manused" at bounding box center [151, 230] width 45 height 16
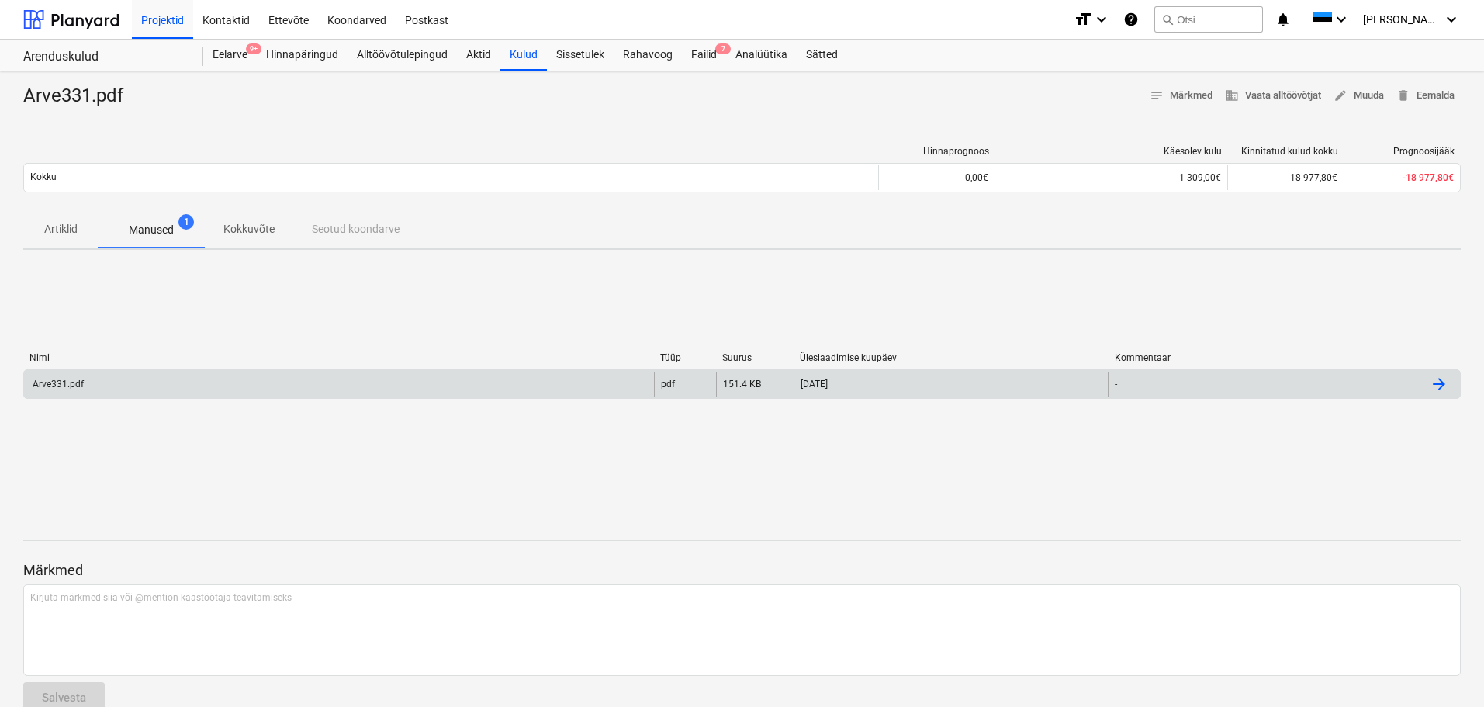
click at [362, 390] on div "Arve331.pdf" at bounding box center [339, 384] width 630 height 25
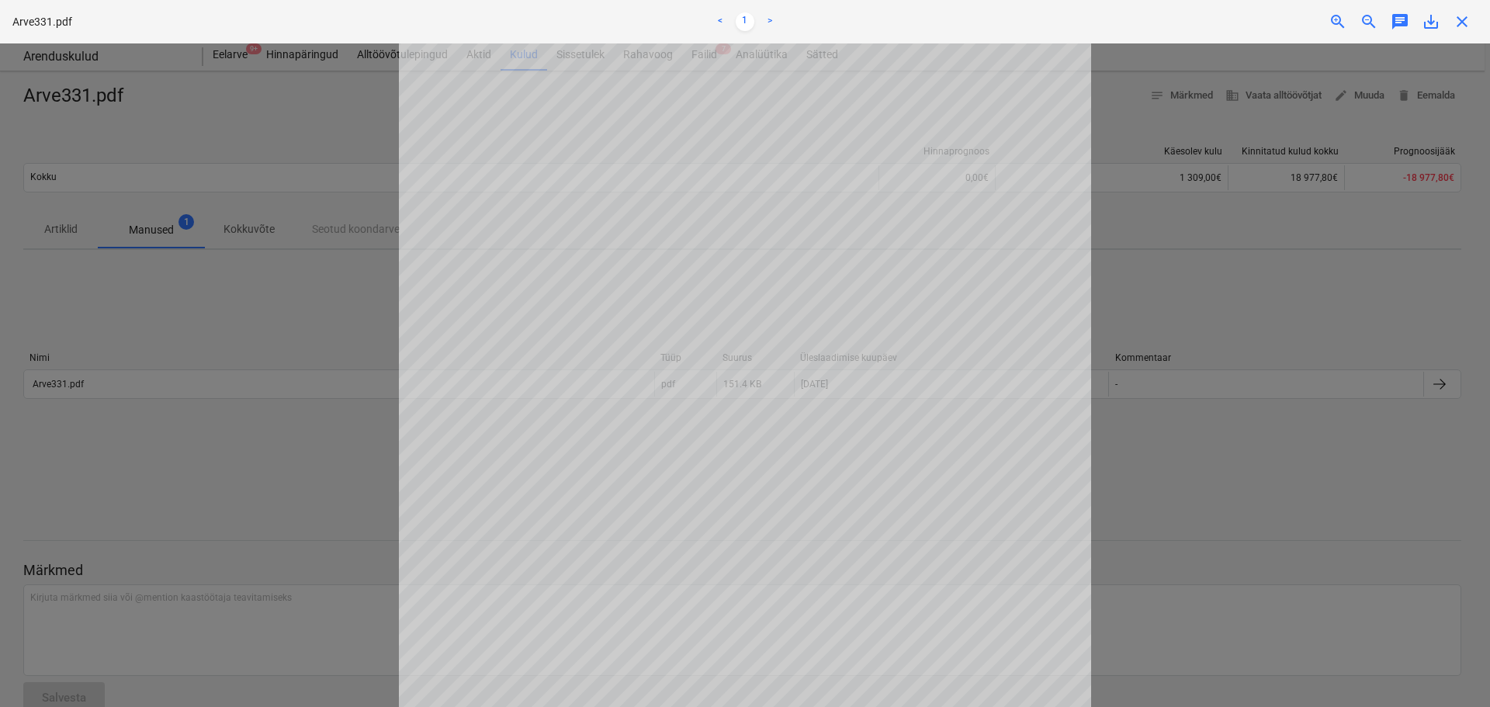
scroll to position [164, 0]
click at [1209, 402] on div at bounding box center [745, 374] width 1490 height 663
click at [195, 403] on div at bounding box center [745, 374] width 1490 height 663
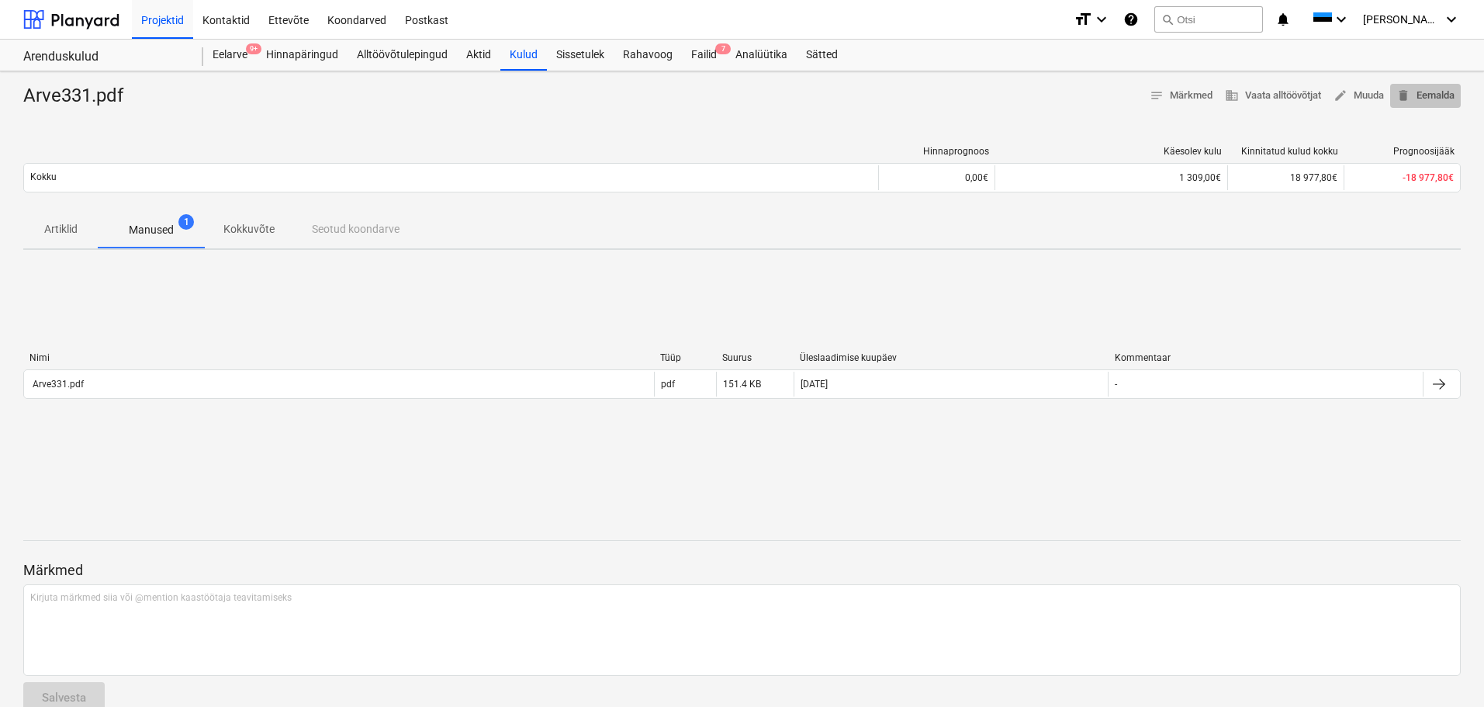
click at [1425, 95] on span "delete Eemalda" at bounding box center [1426, 96] width 58 height 18
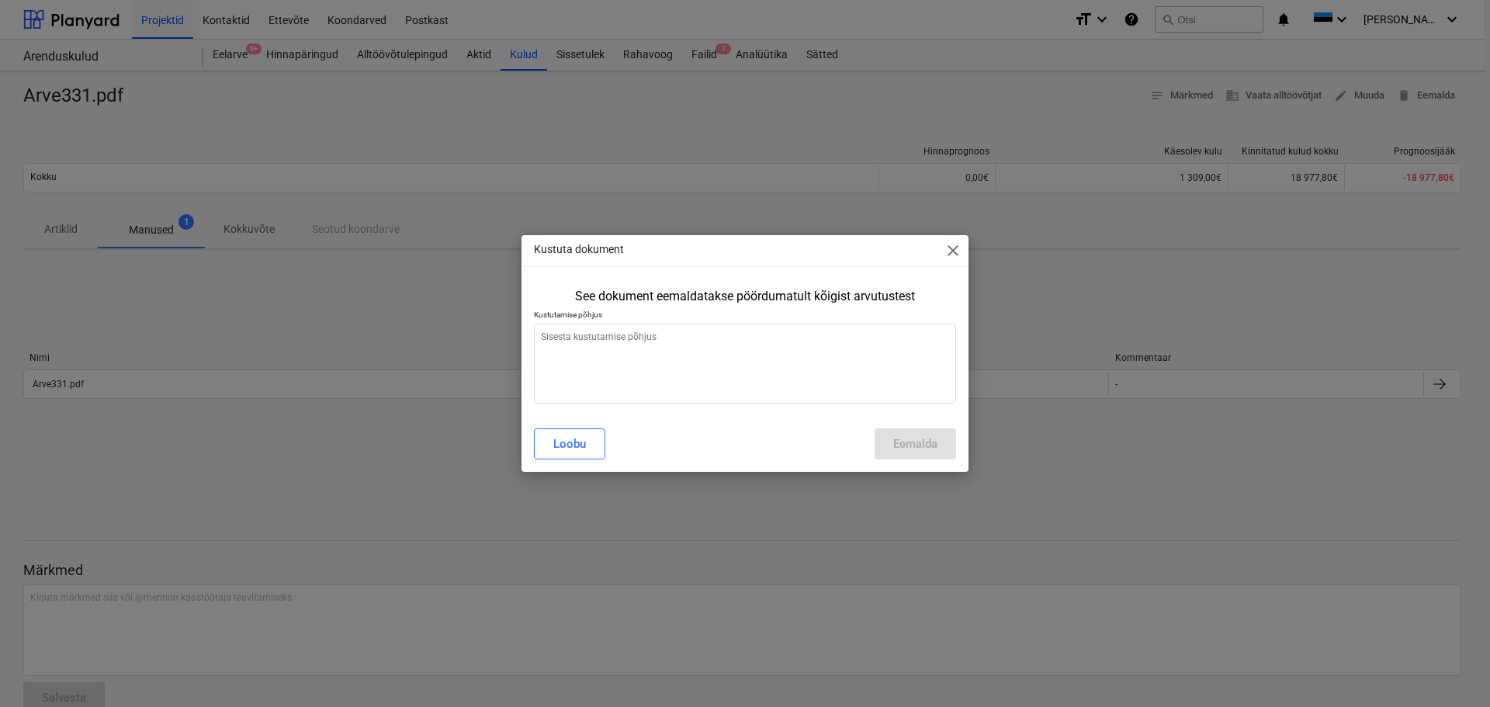
type textarea "x"
click at [633, 372] on textarea at bounding box center [745, 364] width 422 height 80
type textarea "s"
type textarea "x"
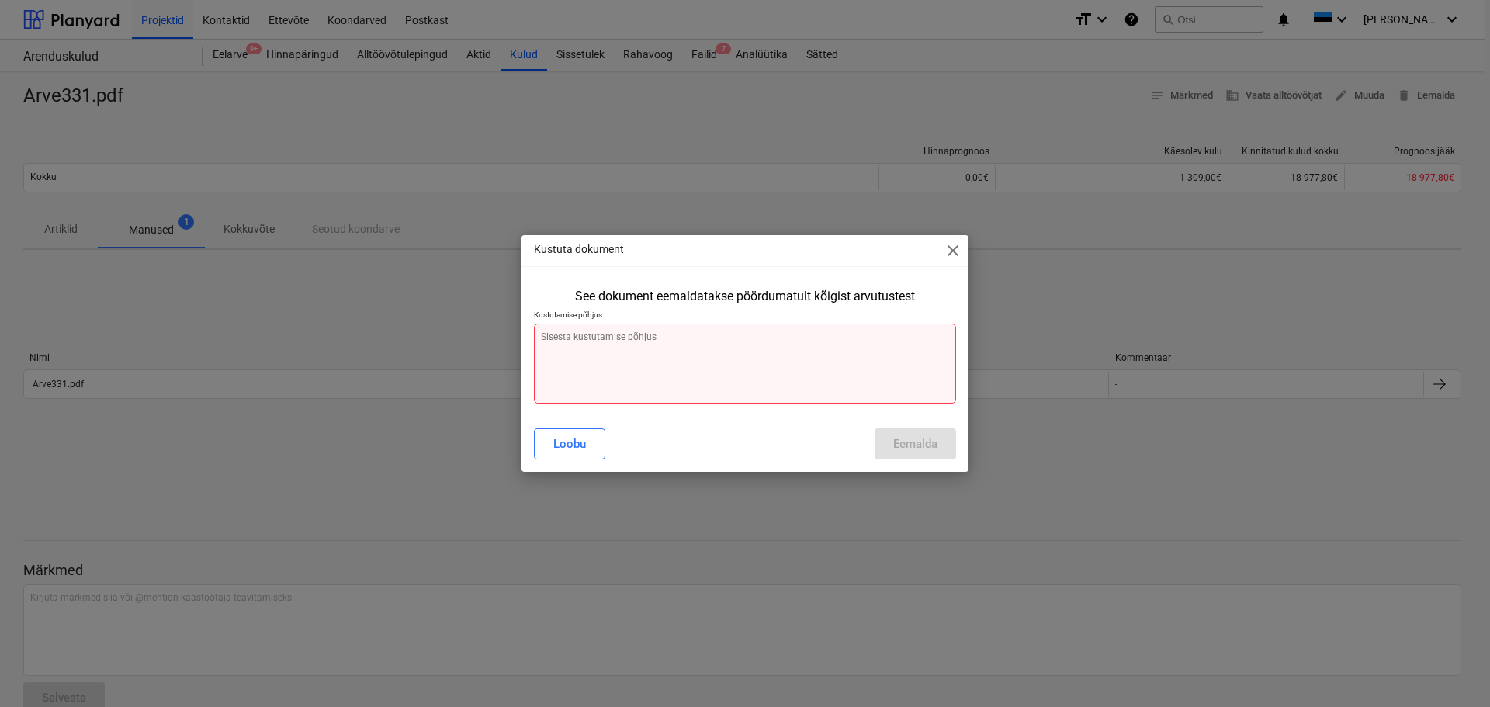
type textarea "v"
type textarea "x"
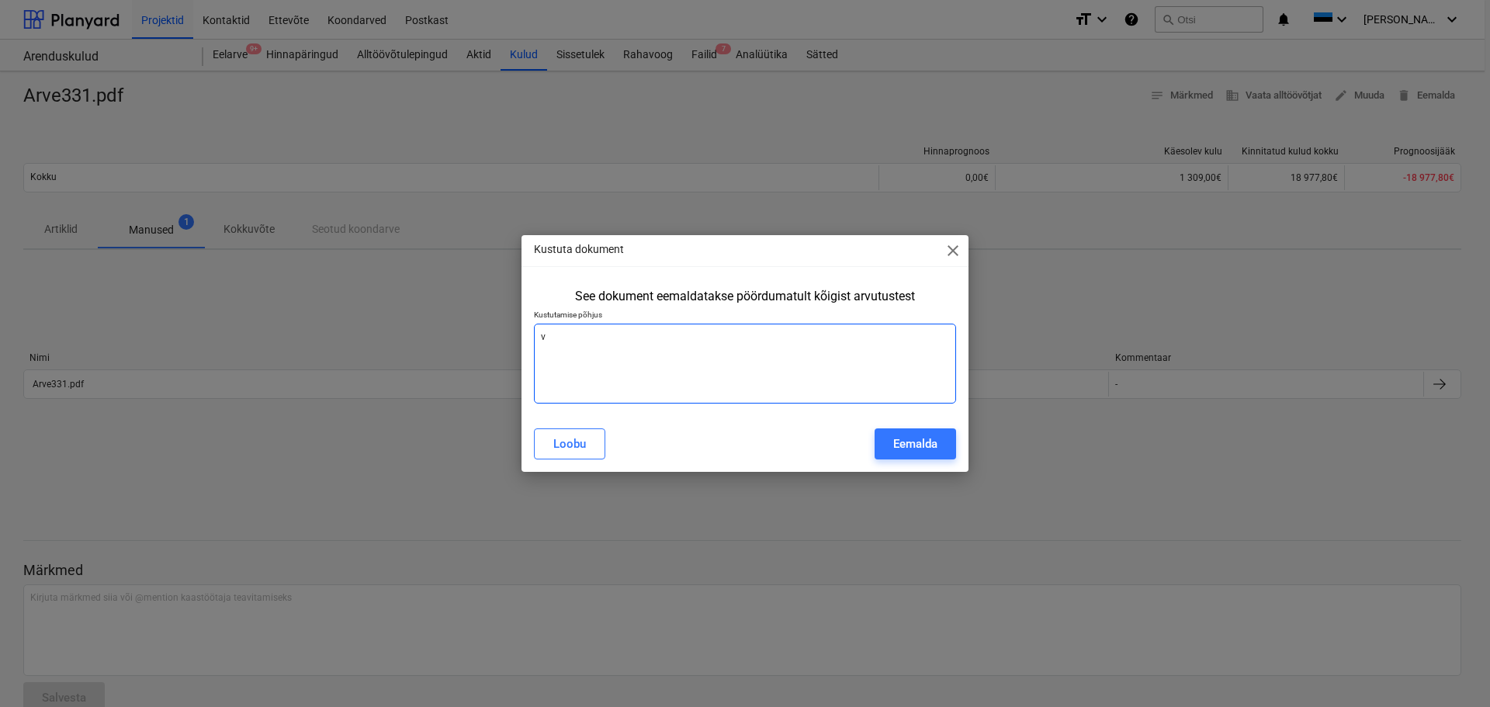
type textarea "va"
type textarea "x"
type textarea "val"
type textarea "x"
type textarea "vale"
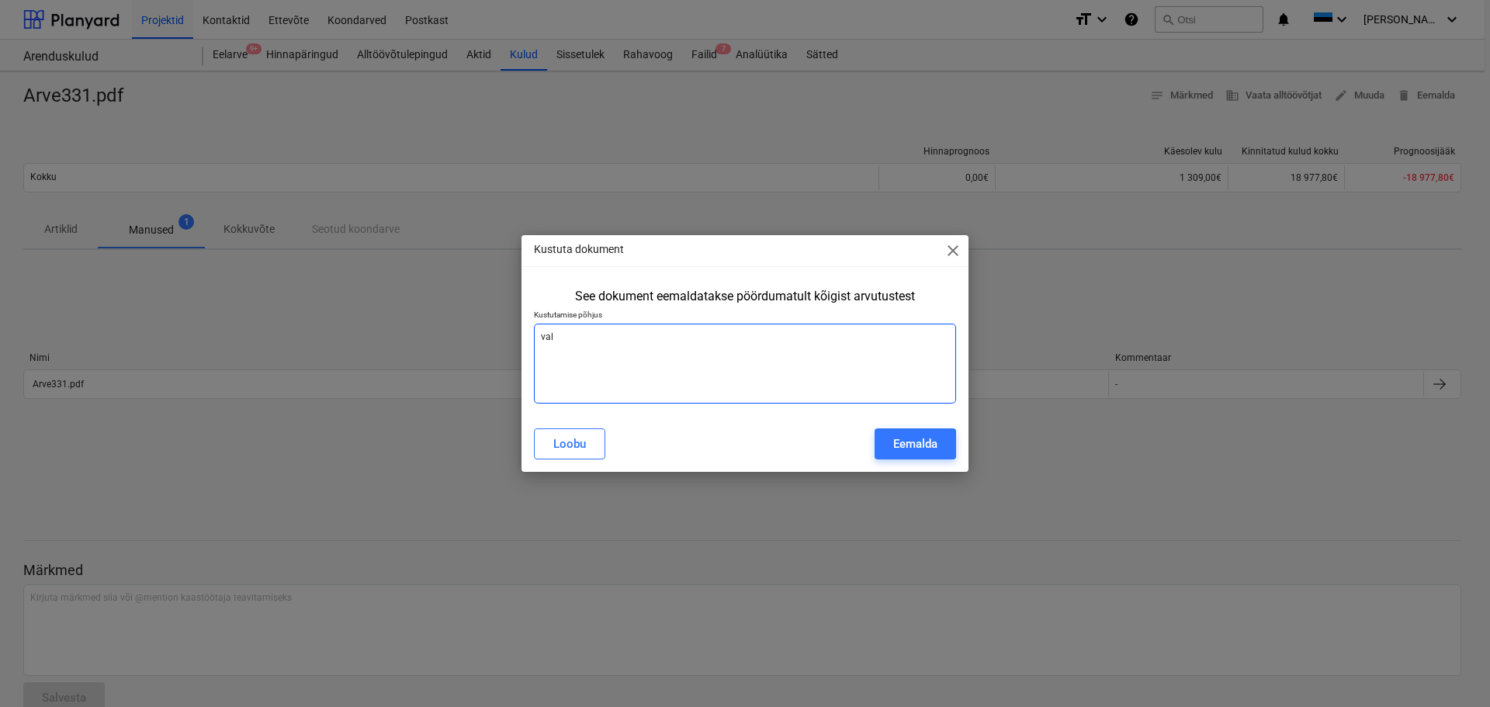
type textarea "x"
type textarea "vale"
type textarea "x"
type textarea "vale k"
type textarea "x"
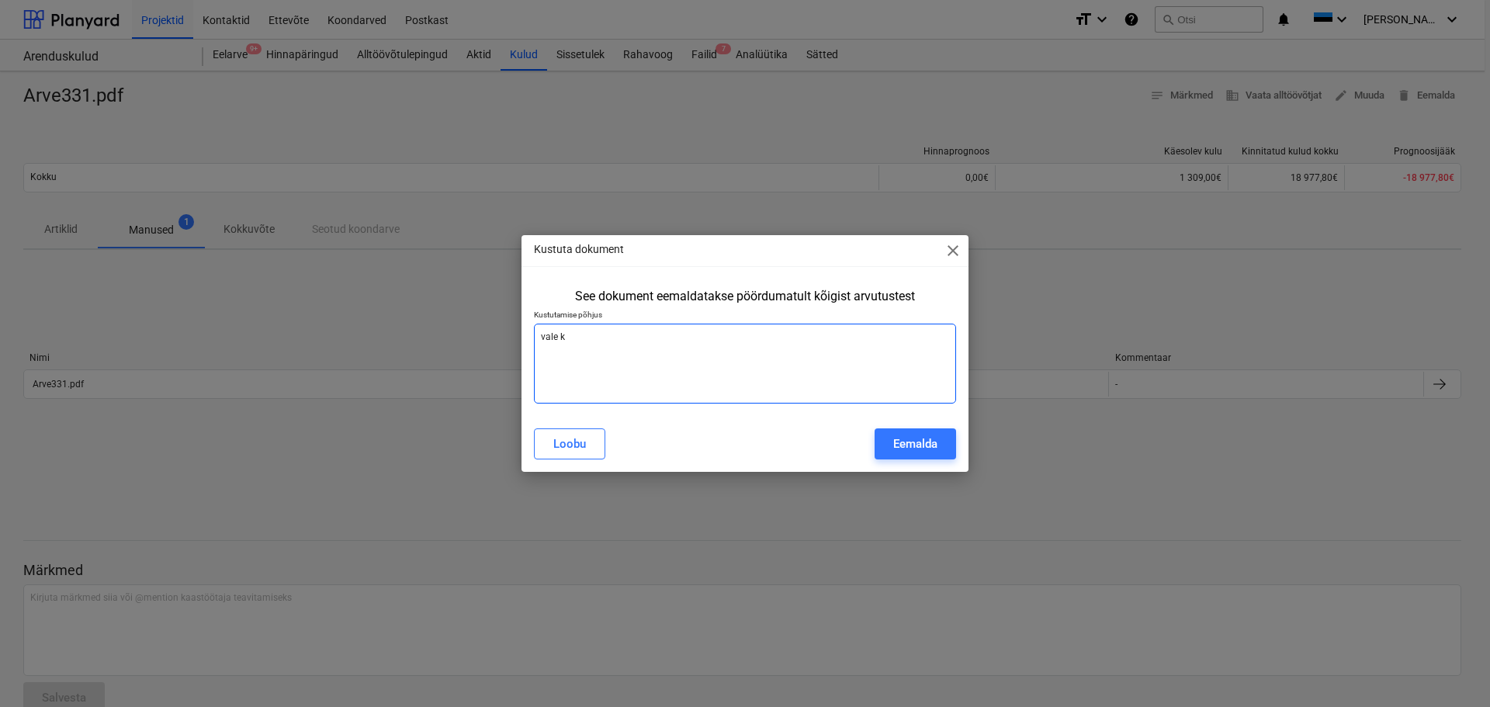
type textarea "vale km"
type textarea "x"
type textarea "vale km"
type textarea "x"
type textarea "vale km %"
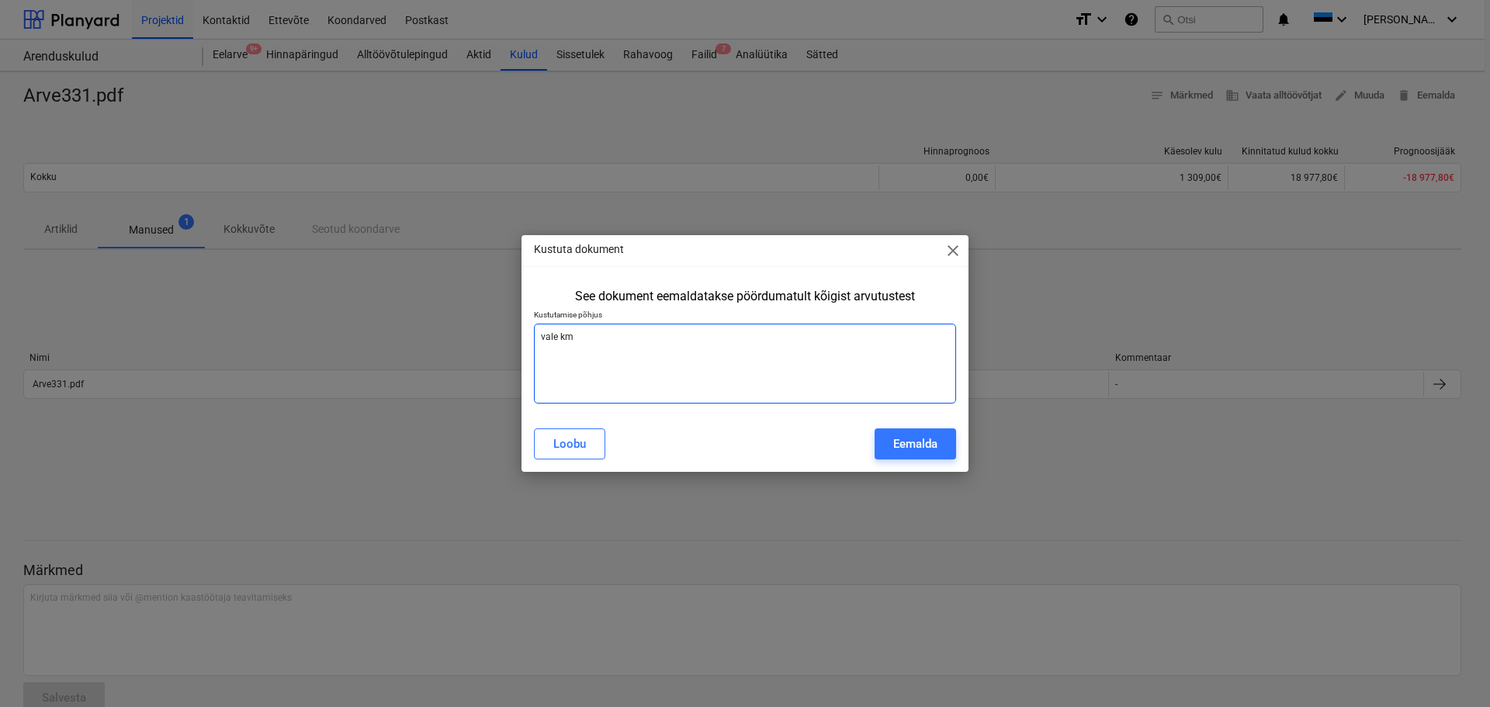
type textarea "x"
type textarea "vale km"
type textarea "x"
type textarea "vale km"
type textarea "x"
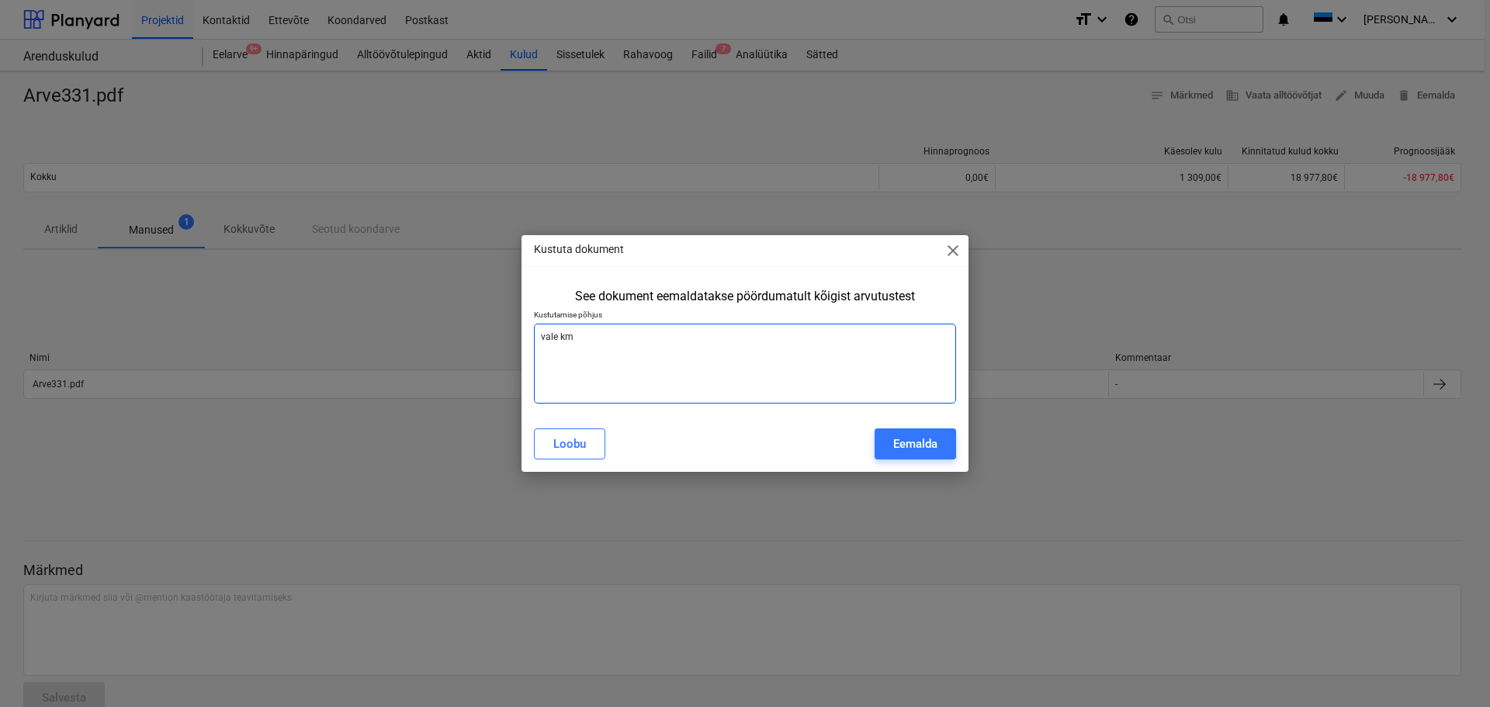
type textarea "vale km"
type textarea "x"
type textarea "vale km %"
type textarea "x"
type textarea "vale km %,"
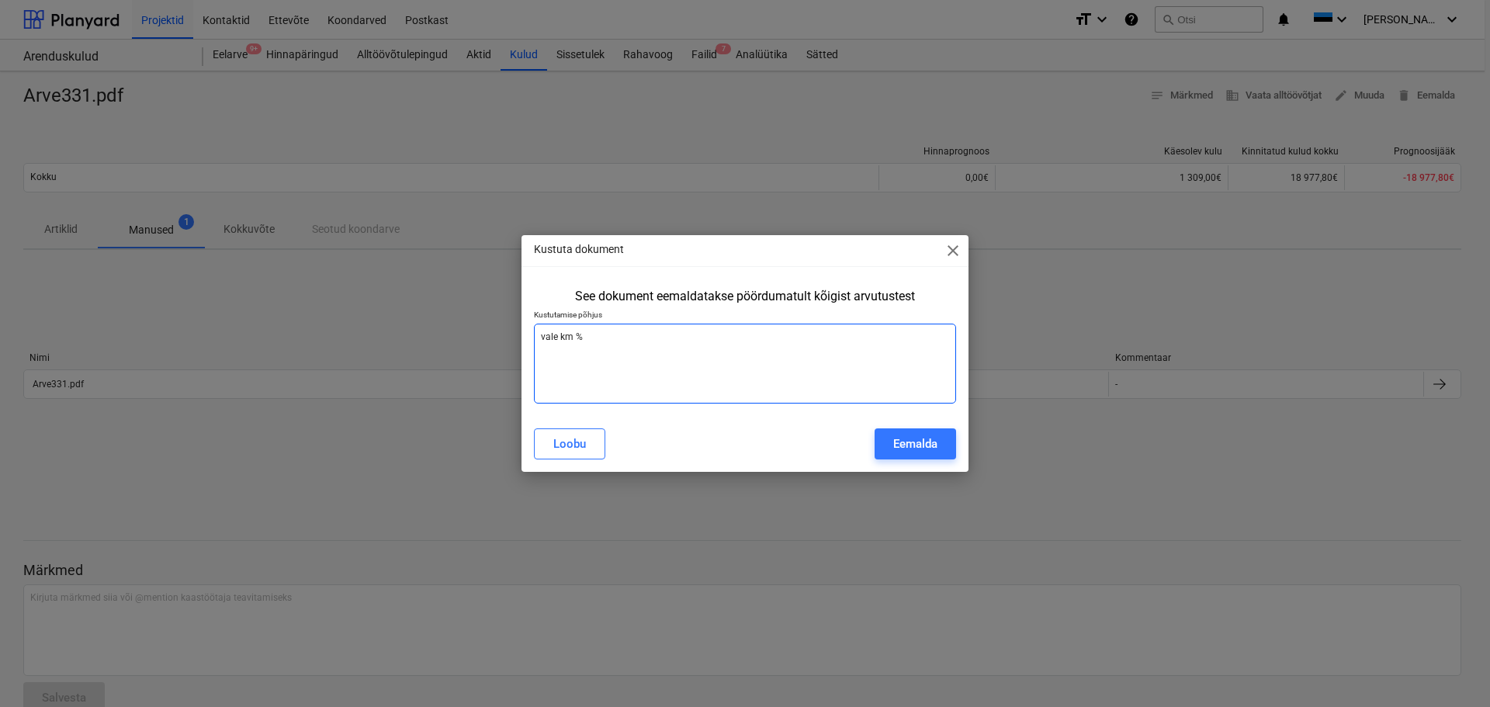
type textarea "x"
type textarea "vale km %,"
type textarea "x"
type textarea "vale km %, l"
type textarea "x"
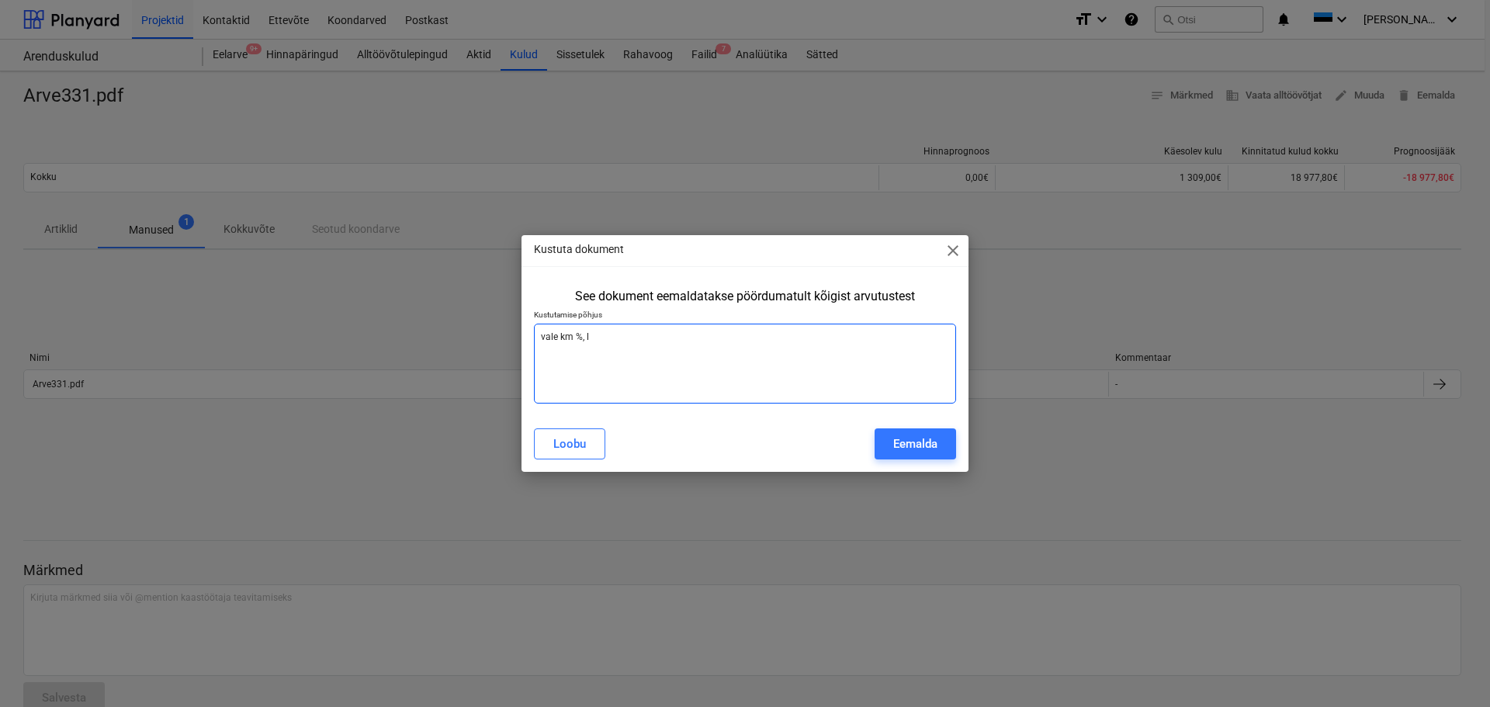
type textarea "vale km %, li"
type textarea "x"
type textarea "vale km %, lis"
type textarea "x"
type textarea "vale km %, [PERSON_NAME]"
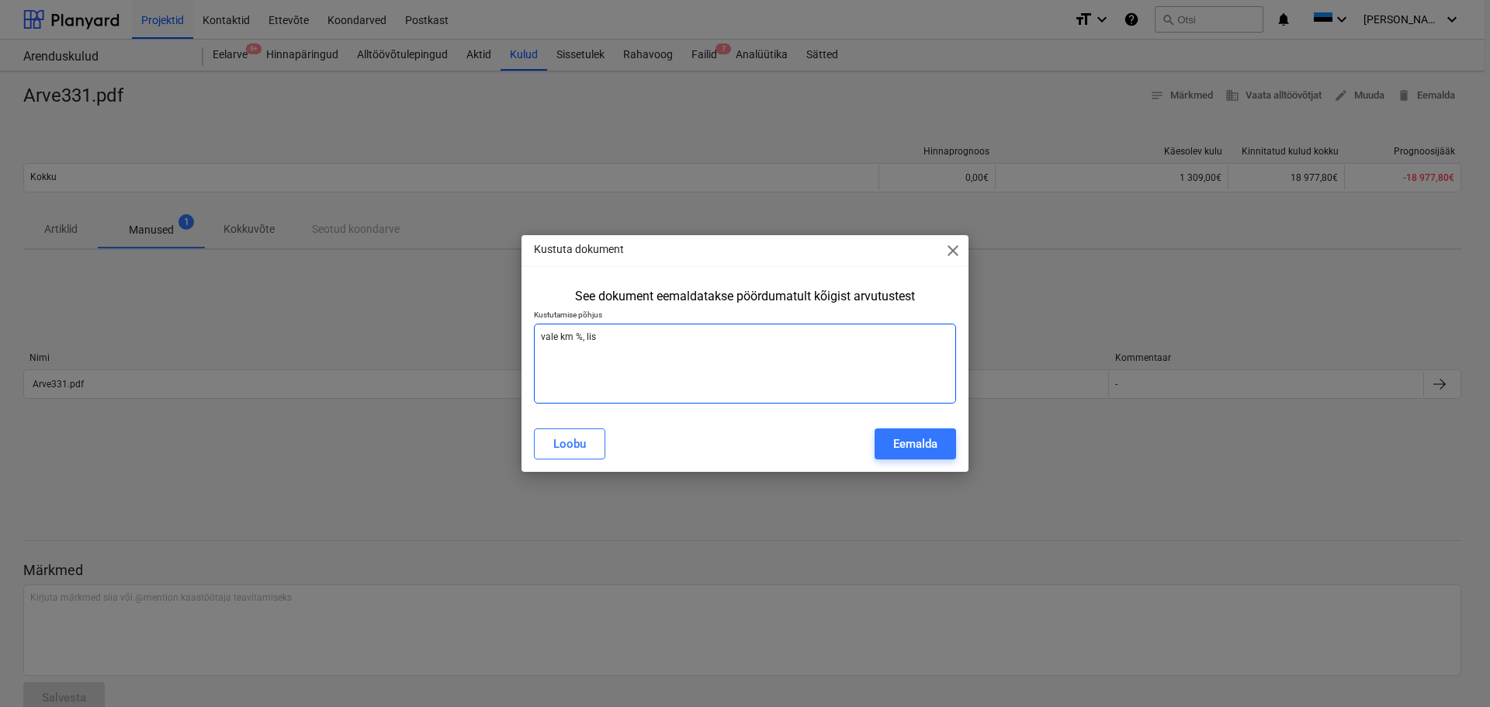
type textarea "x"
type textarea "vale km %, lisat"
type textarea "x"
type textarea "vale km %, [GEOGRAPHIC_DATA]"
type textarea "x"
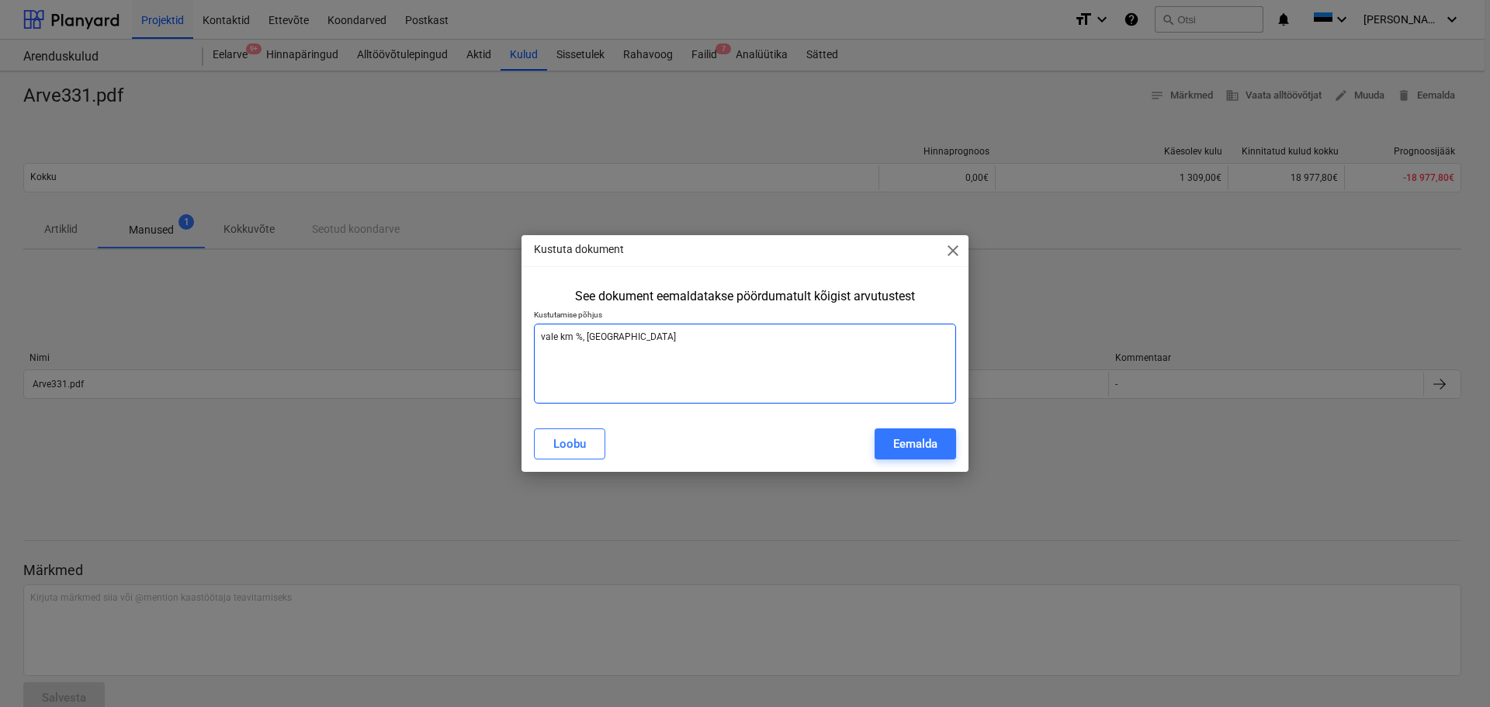
type textarea "vale km %, lisatud"
type textarea "x"
type textarea "vale km %, lisatud"
type textarea "x"
type textarea "vale km %, lisatud u"
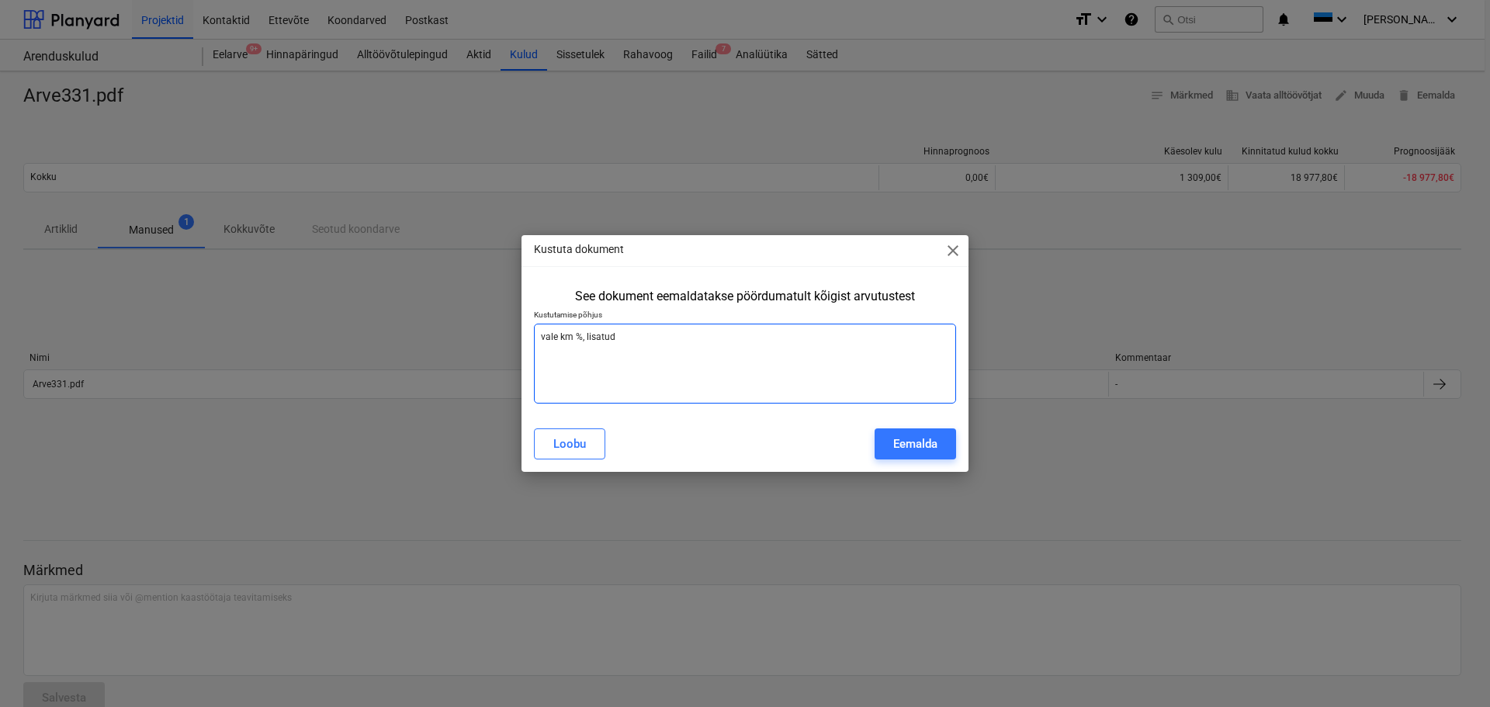
type textarea "x"
type textarea "vale km %, lisatud uu"
type textarea "x"
type textarea "vale km %, lisatud uus"
type textarea "x"
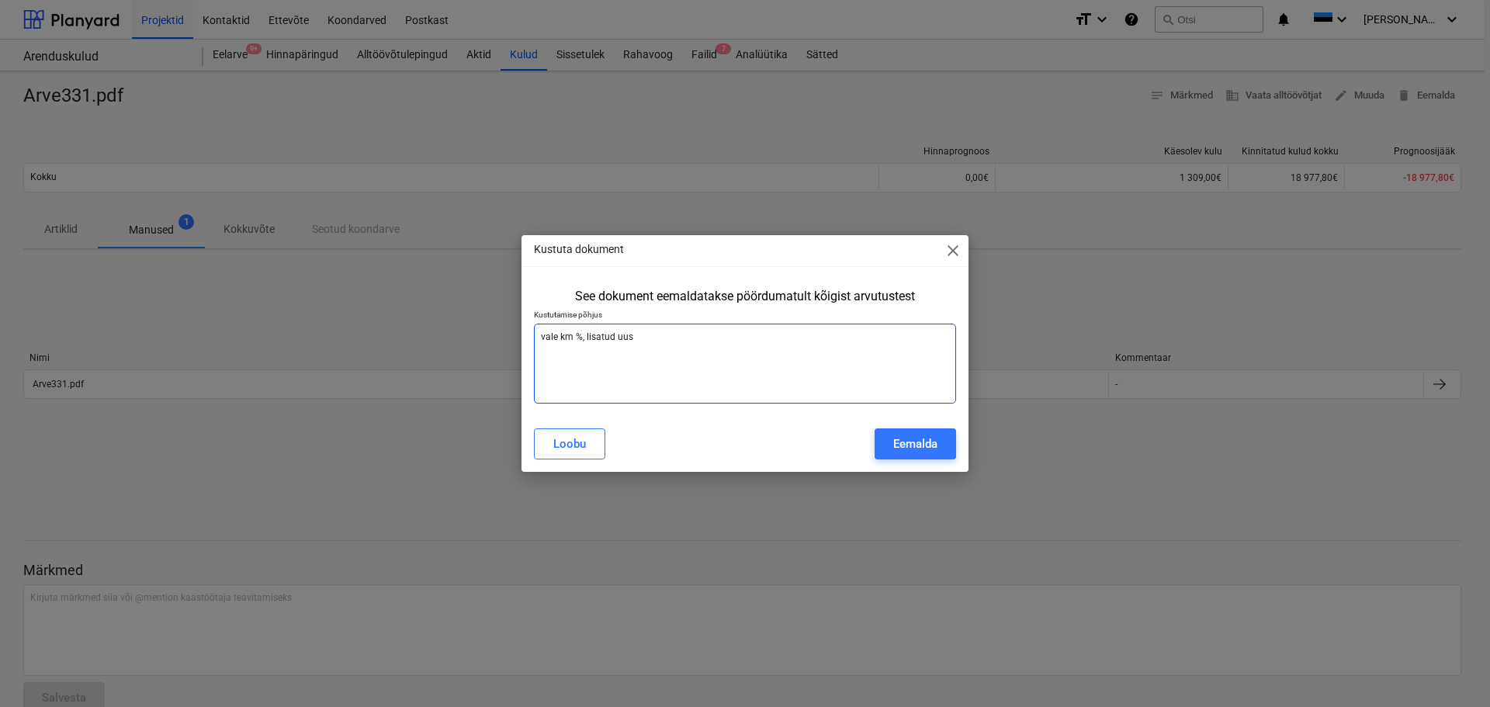
type textarea "vale km %, lisatud uus"
type textarea "x"
type textarea "vale km %, lisatud uus a"
type textarea "x"
type textarea "vale km %, lisatud uus ar"
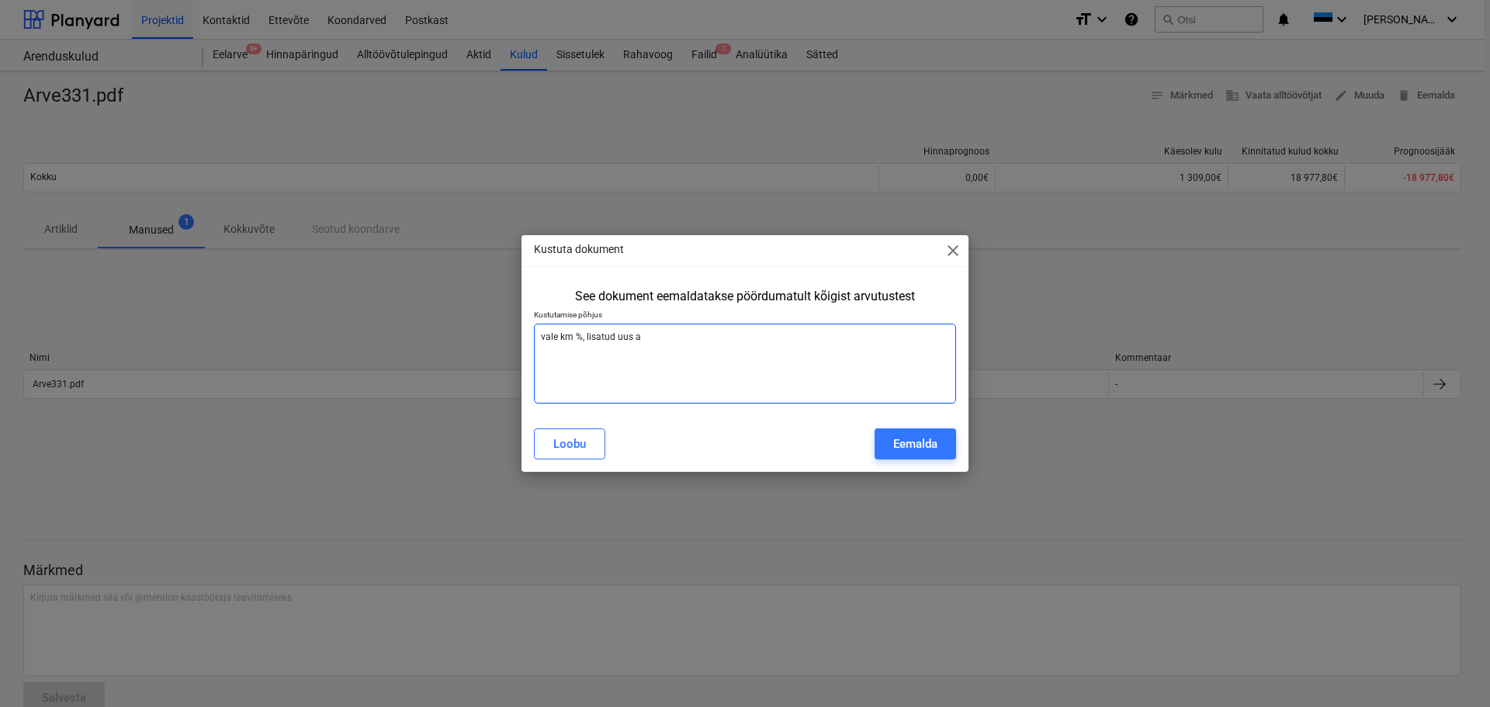
type textarea "x"
type textarea "vale km %, lisatud uus arv"
type textarea "x"
type textarea "vale km %, lisatud uus arve"
type textarea "x"
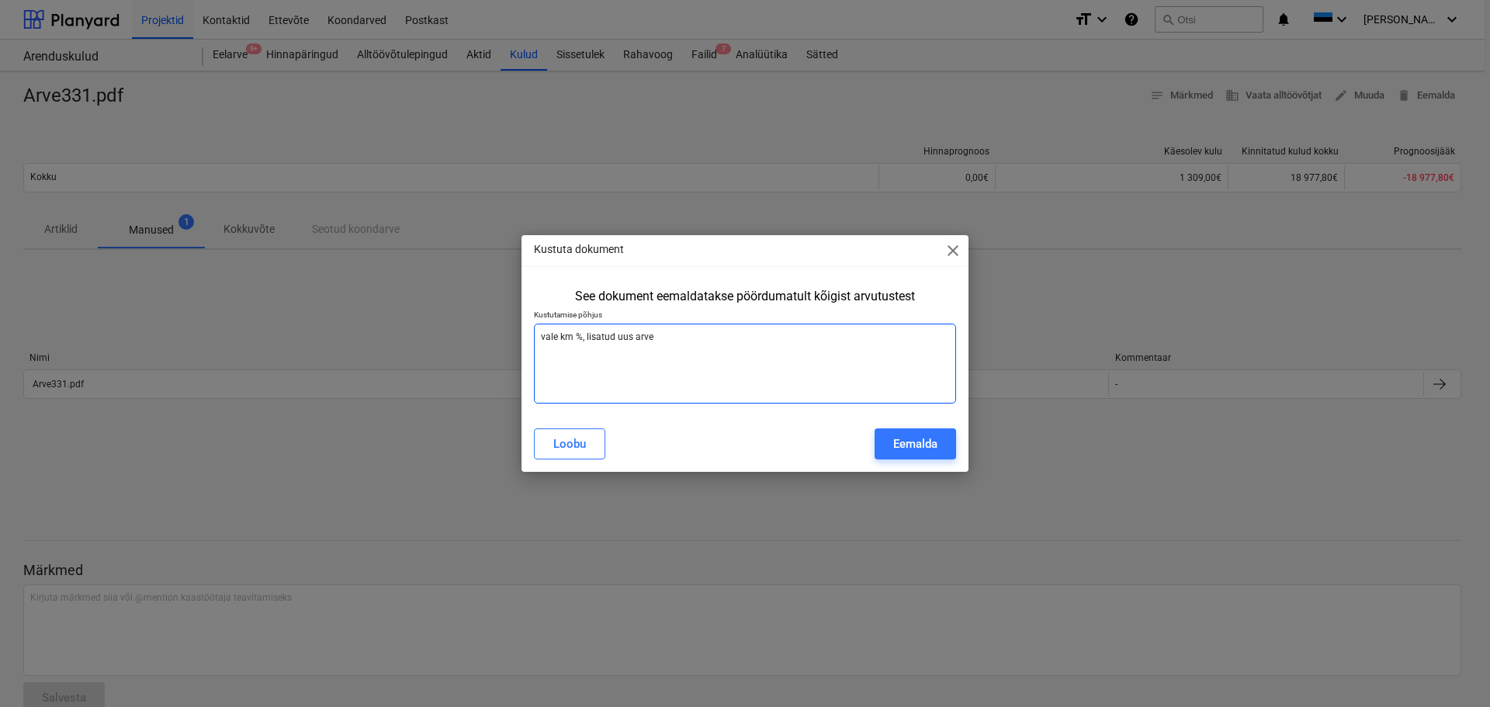
type textarea "vale km %, lisatud uus arve"
type textarea "x"
type textarea "vale km %, lisatud uus arve s"
type textarea "x"
type textarea "vale km %, lisatud uus arve sa"
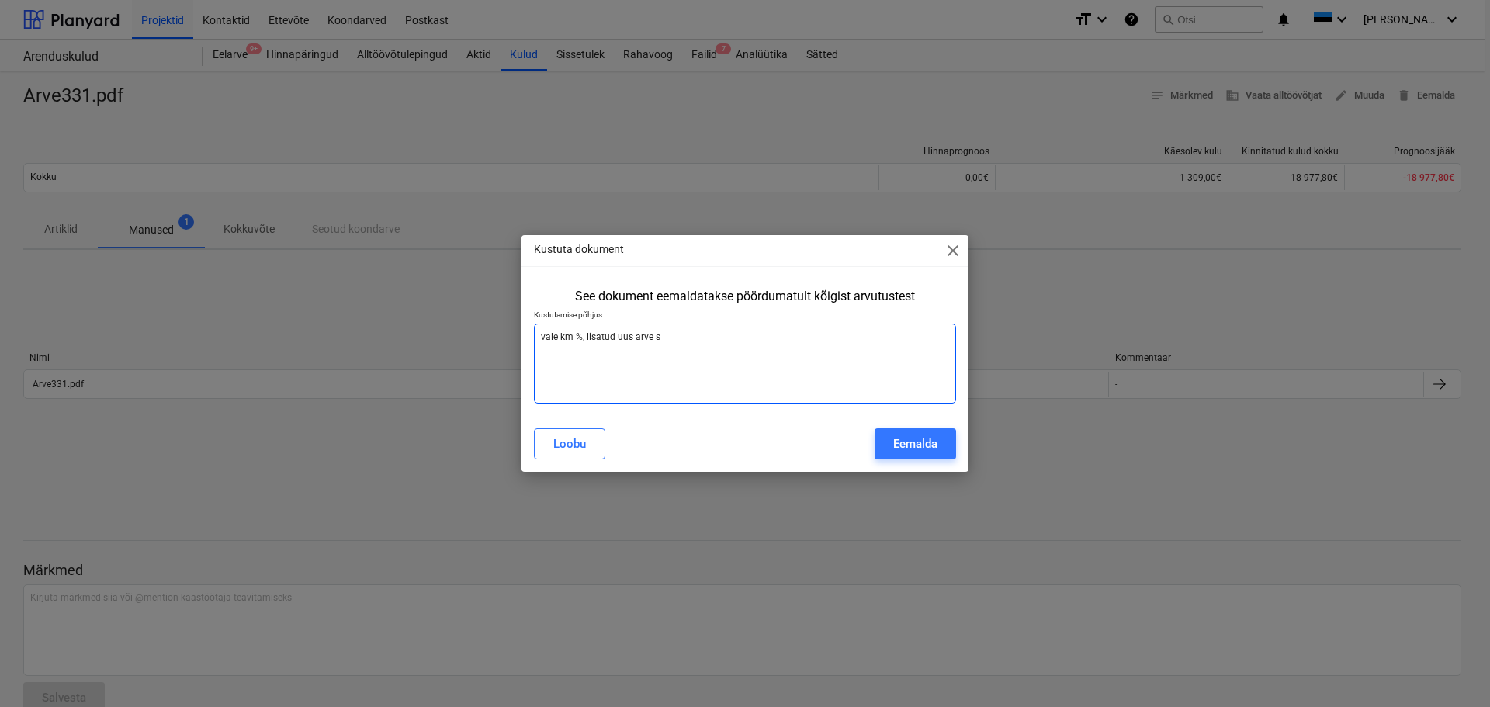
type textarea "x"
type textarea "vale km %, lisatud uus [PERSON_NAME]"
type textarea "x"
type textarea "vale km %, lisatud uus arve sama"
type textarea "x"
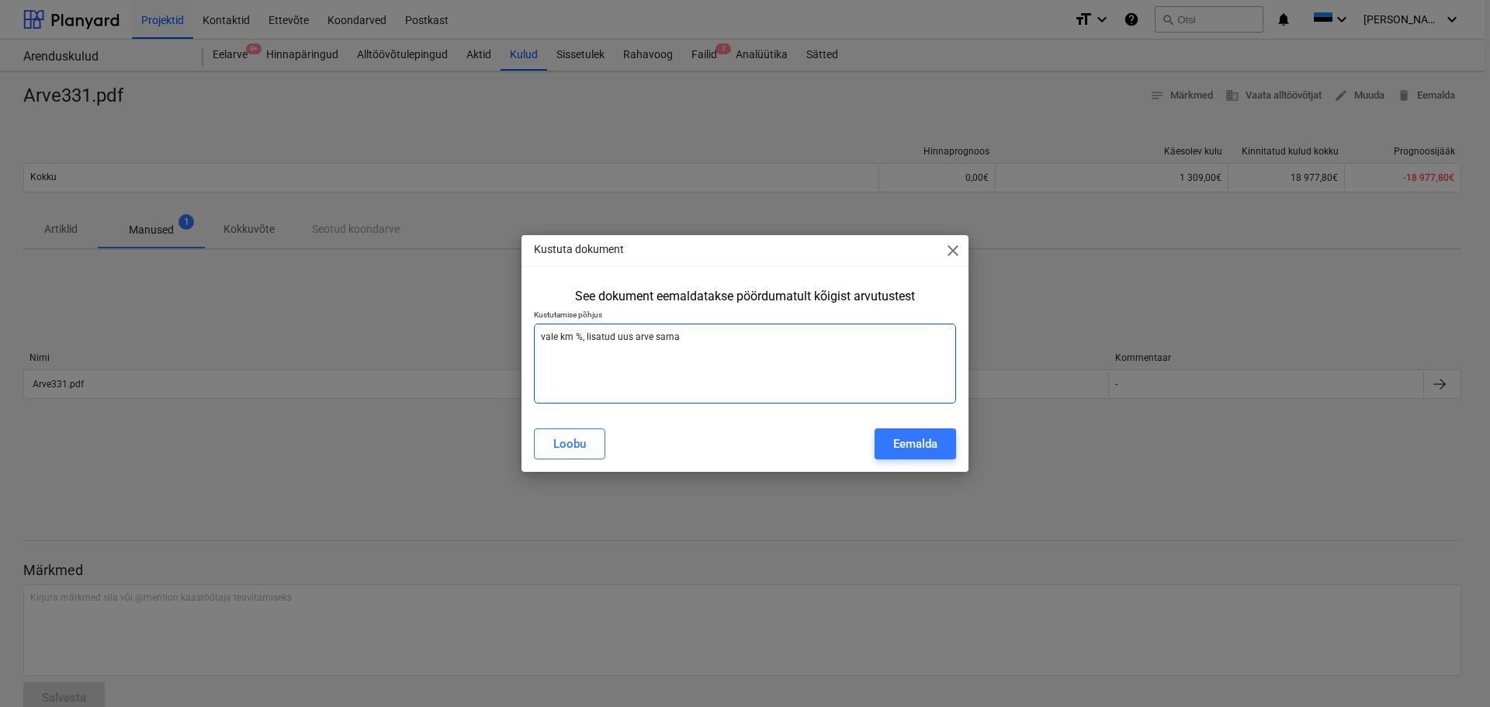
type textarea "vale km %, lisatud uus [PERSON_NAME]"
type textarea "x"
type textarea "vale km %, lisatud uus arve sa"
type textarea "x"
type textarea "vale km %, lisatud uus arve s"
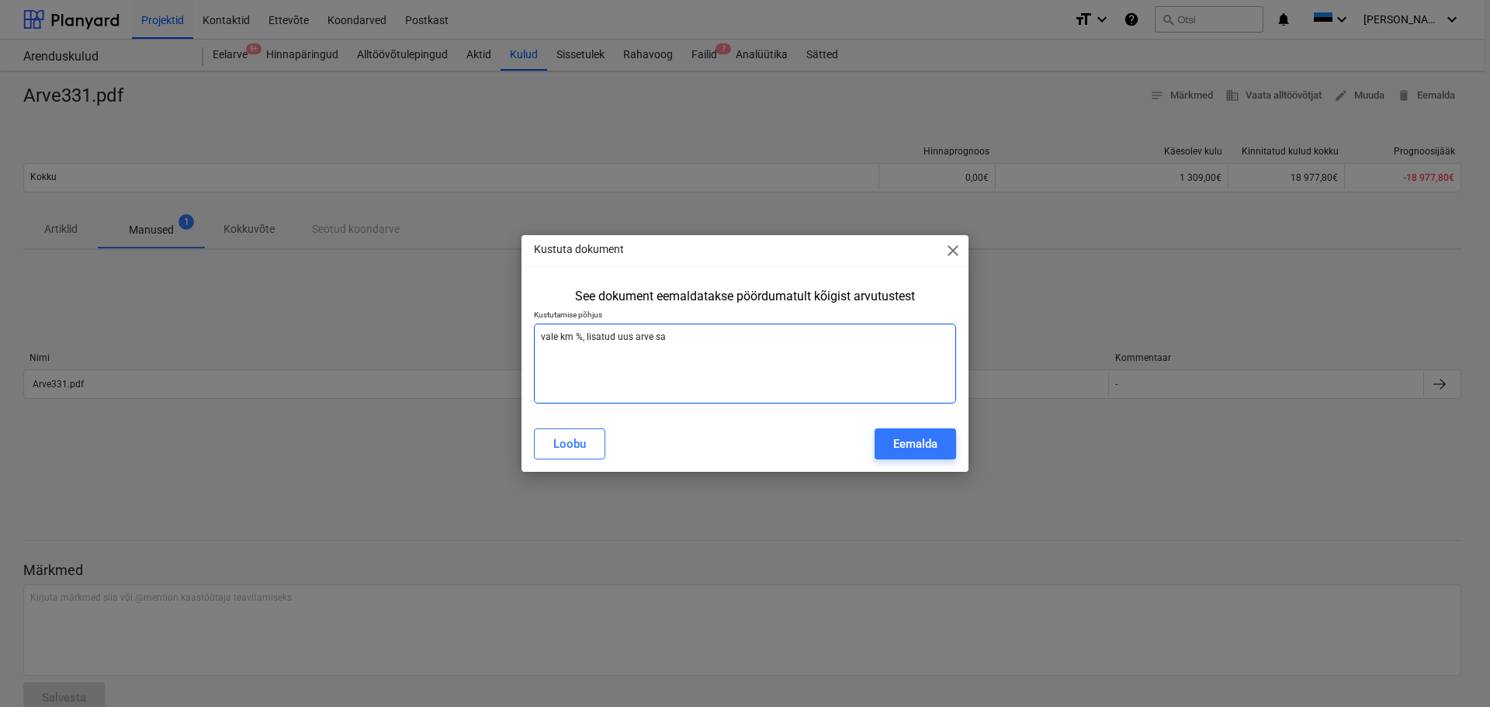
type textarea "x"
type textarea "vale km %, lisatud uus arve"
type textarea "x"
type textarea "vale km %, lisatud uus arve"
type textarea "x"
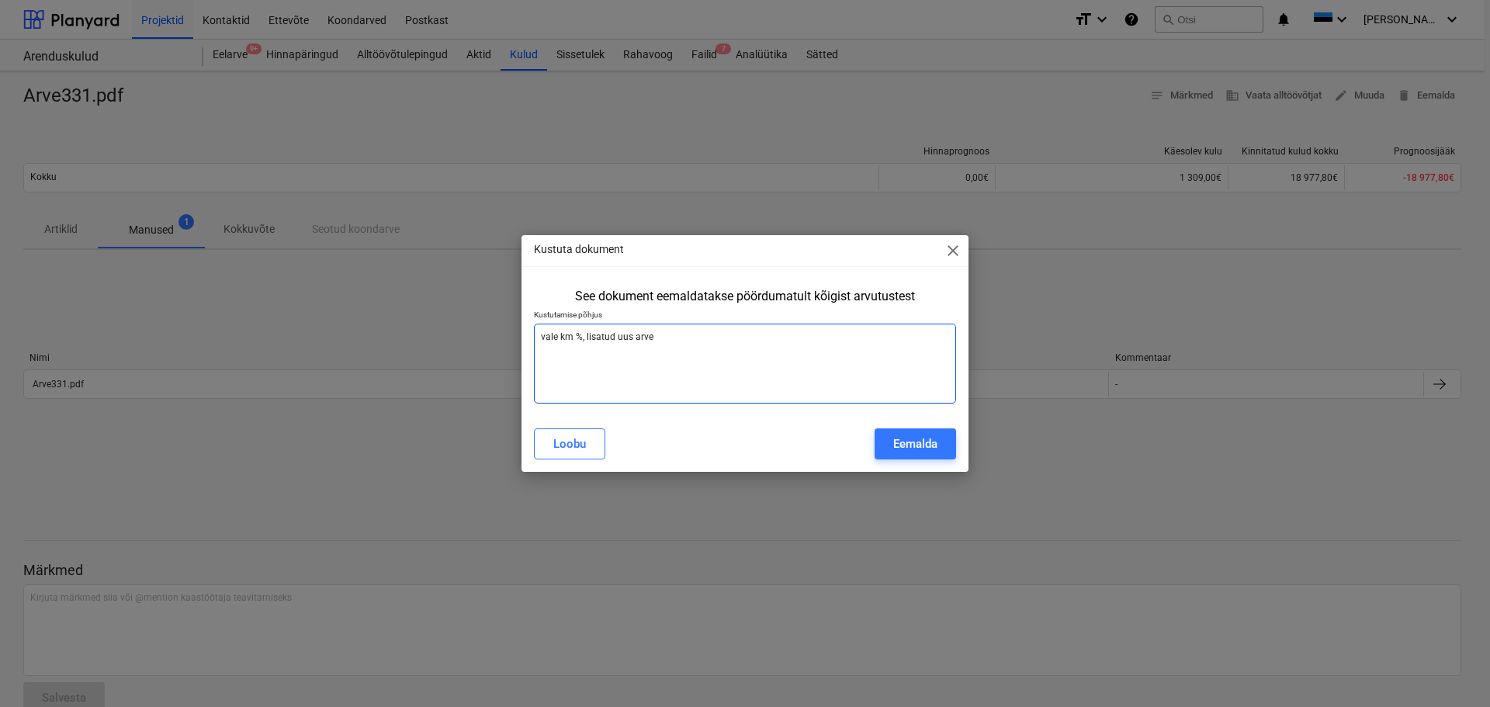
type textarea "vale km %, lisatud uus arv"
type textarea "x"
type textarea "vale km %, lisatud uus ar"
type textarea "x"
type textarea "vale km %, lisatud uus a"
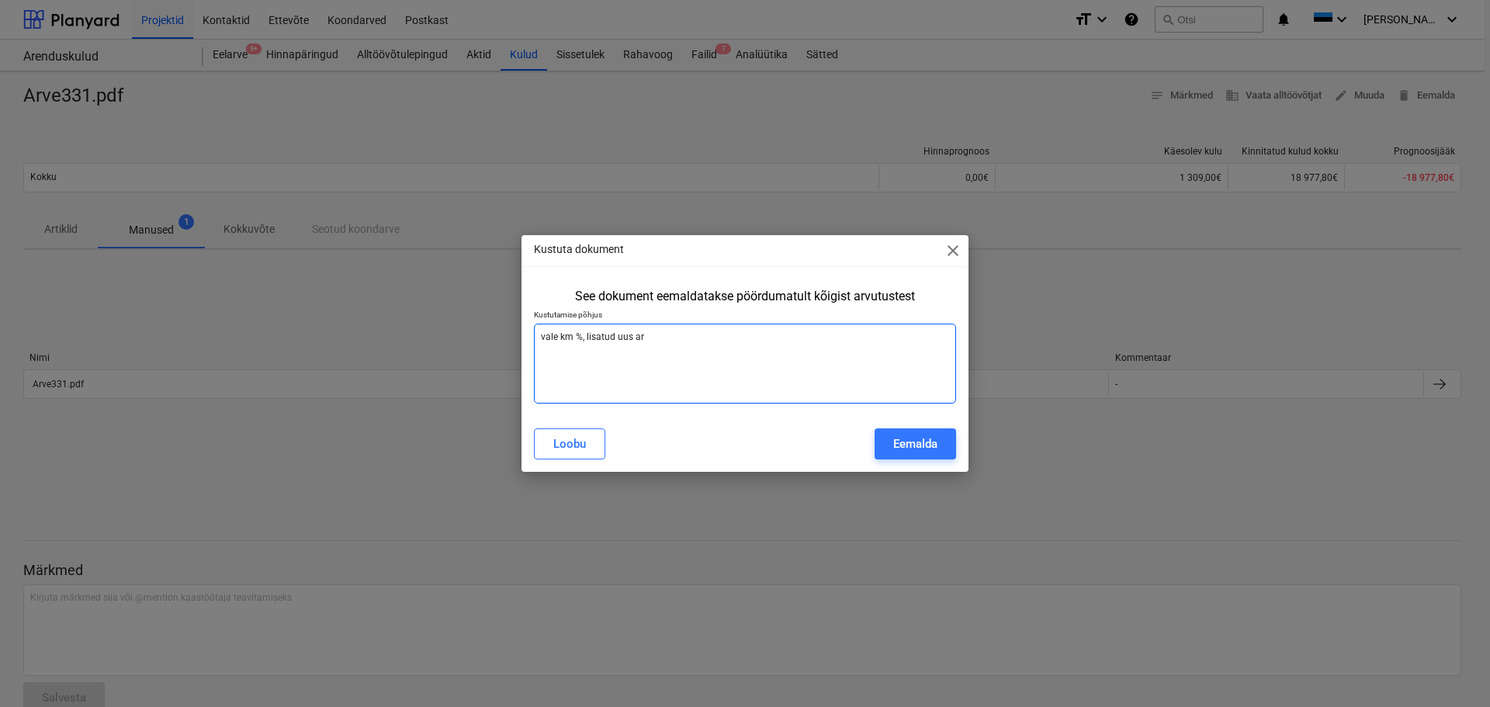
type textarea "x"
type textarea "vale km %, lisatud uus"
type textarea "x"
type textarea "vale km %, lisatud uus p"
type textarea "x"
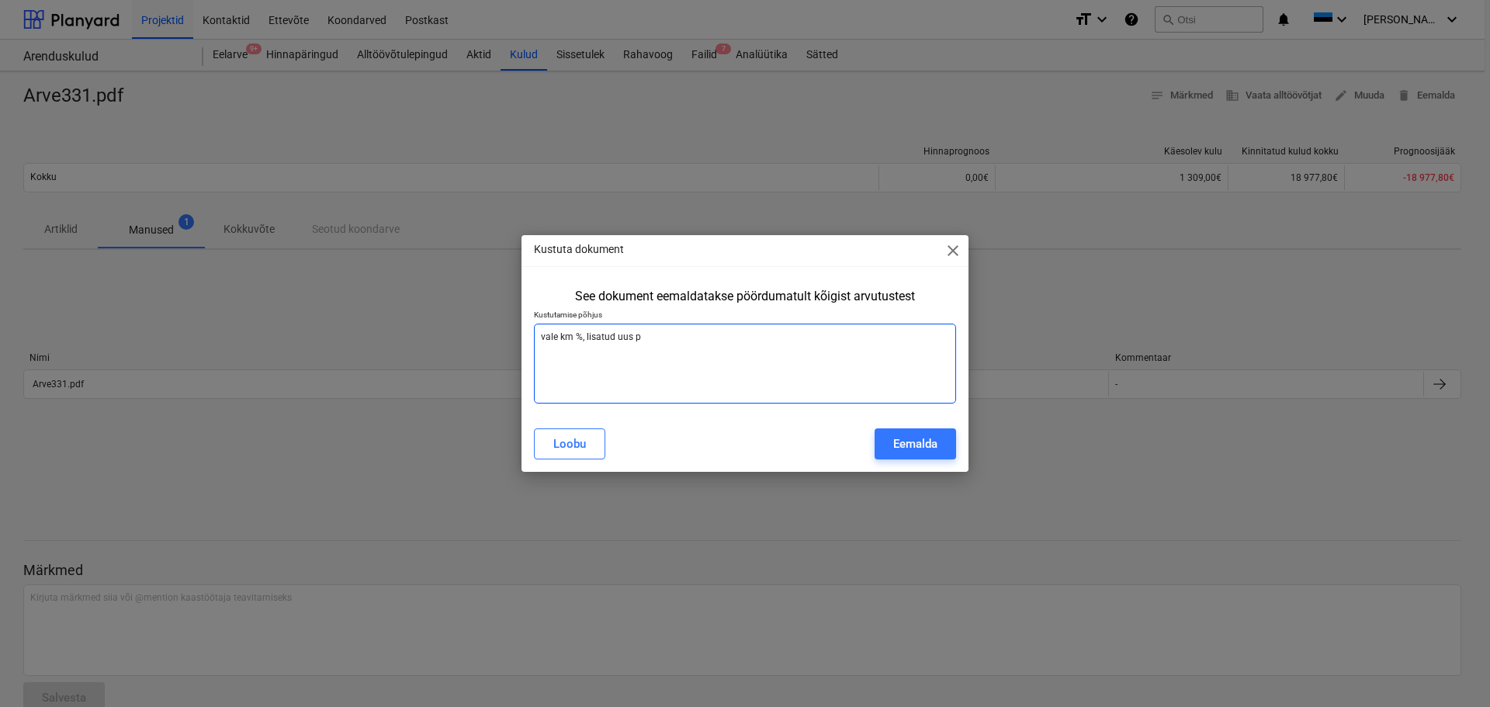
type textarea "vale km %, lisatud uus pa"
type textarea "x"
type textarea "vale km %, lisatud uus par"
type textarea "x"
type textarea "vale km %, lisatud uus para"
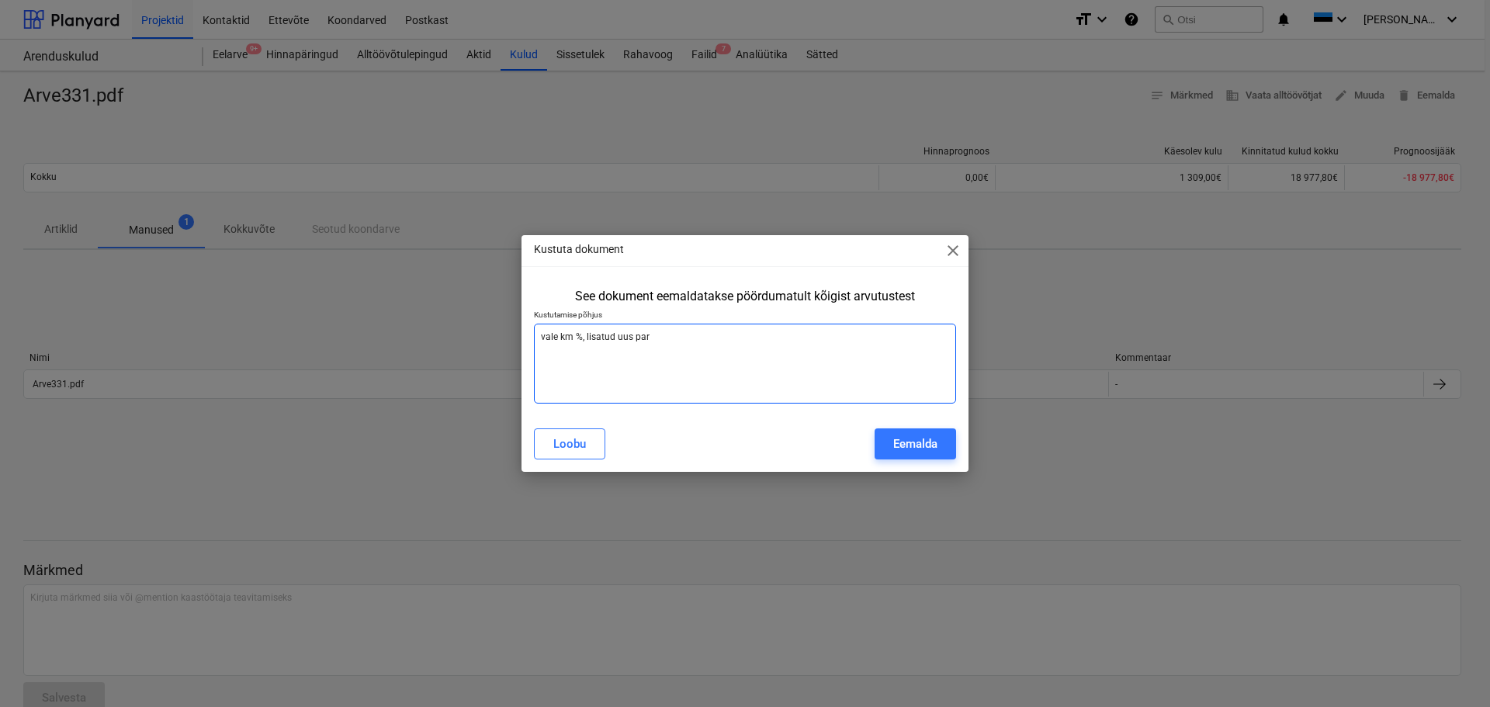
type textarea "x"
type textarea "vale km %, lisatud uus paran"
type textarea "x"
type textarea "vale km %, lisatud uus parand"
type textarea "x"
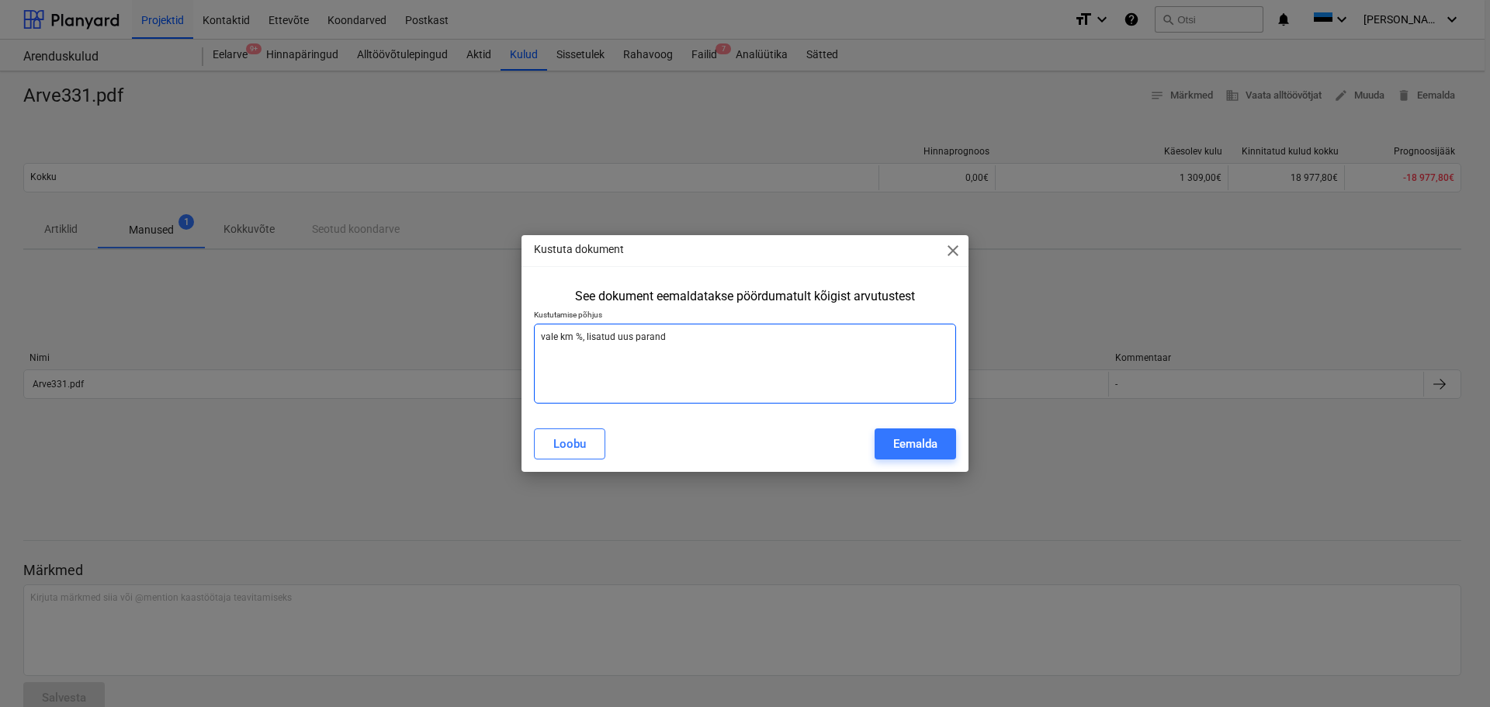
type textarea "vale km %, lisatud uus paranda"
type textarea "x"
type textarea "vale km %, lisatud uus parandat"
type textarea "x"
type textarea "vale km %, lisatud uus parandatu"
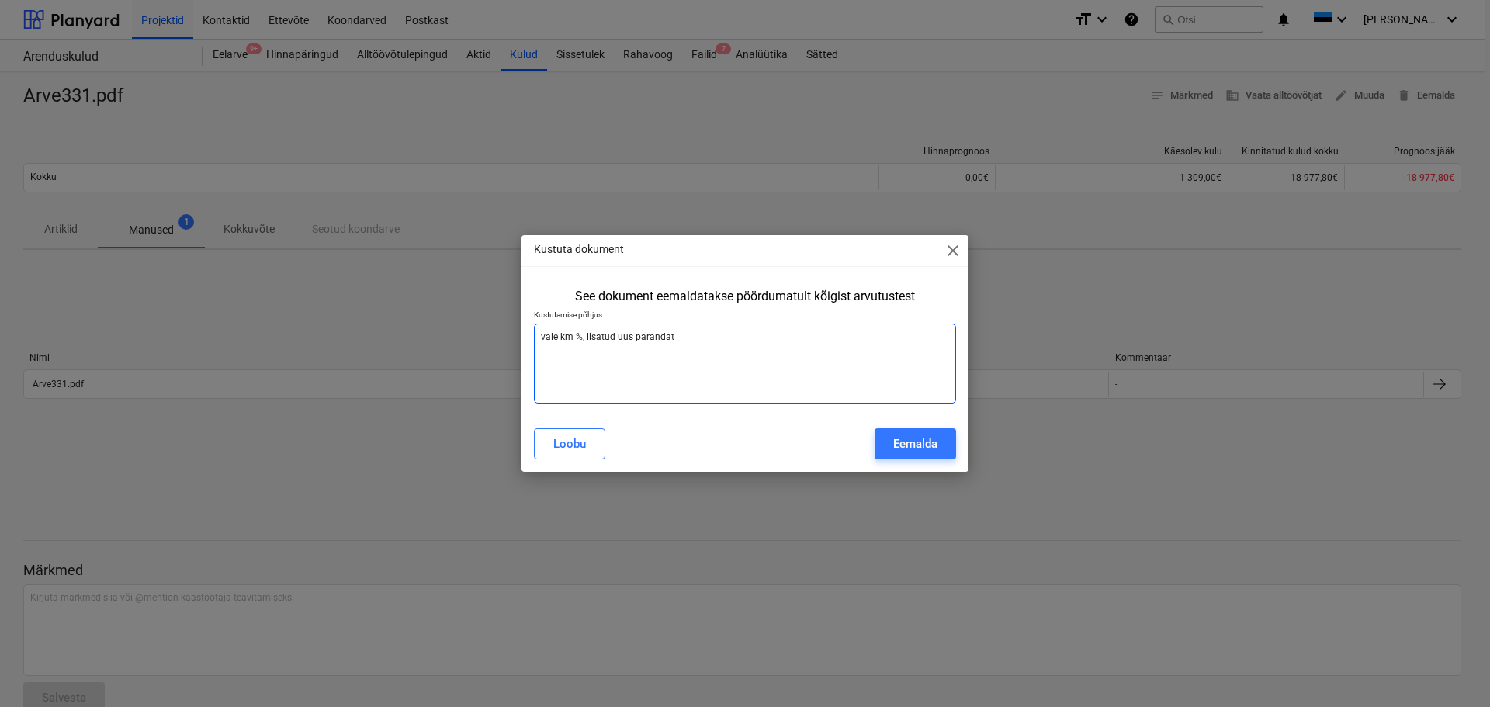
type textarea "x"
type textarea "vale km %, lisatud uus parandatud"
type textarea "x"
type textarea "vale km %, lisatud uus parandatud"
type textarea "x"
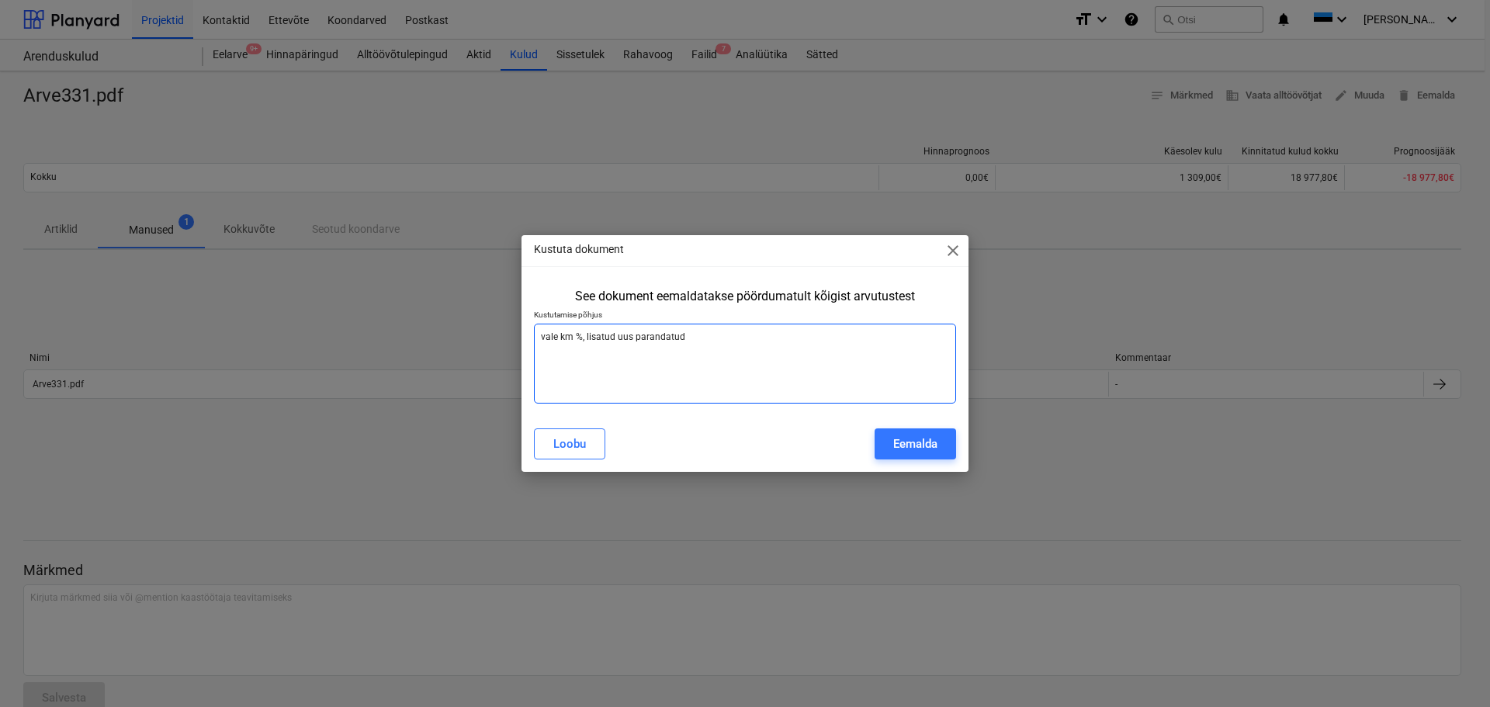
type textarea "vale km %, lisatud uus parandatud a"
type textarea "x"
type textarea "vale km %, lisatud uus parandatud ar"
type textarea "x"
type textarea "vale km %, lisatud uus parandatud arv"
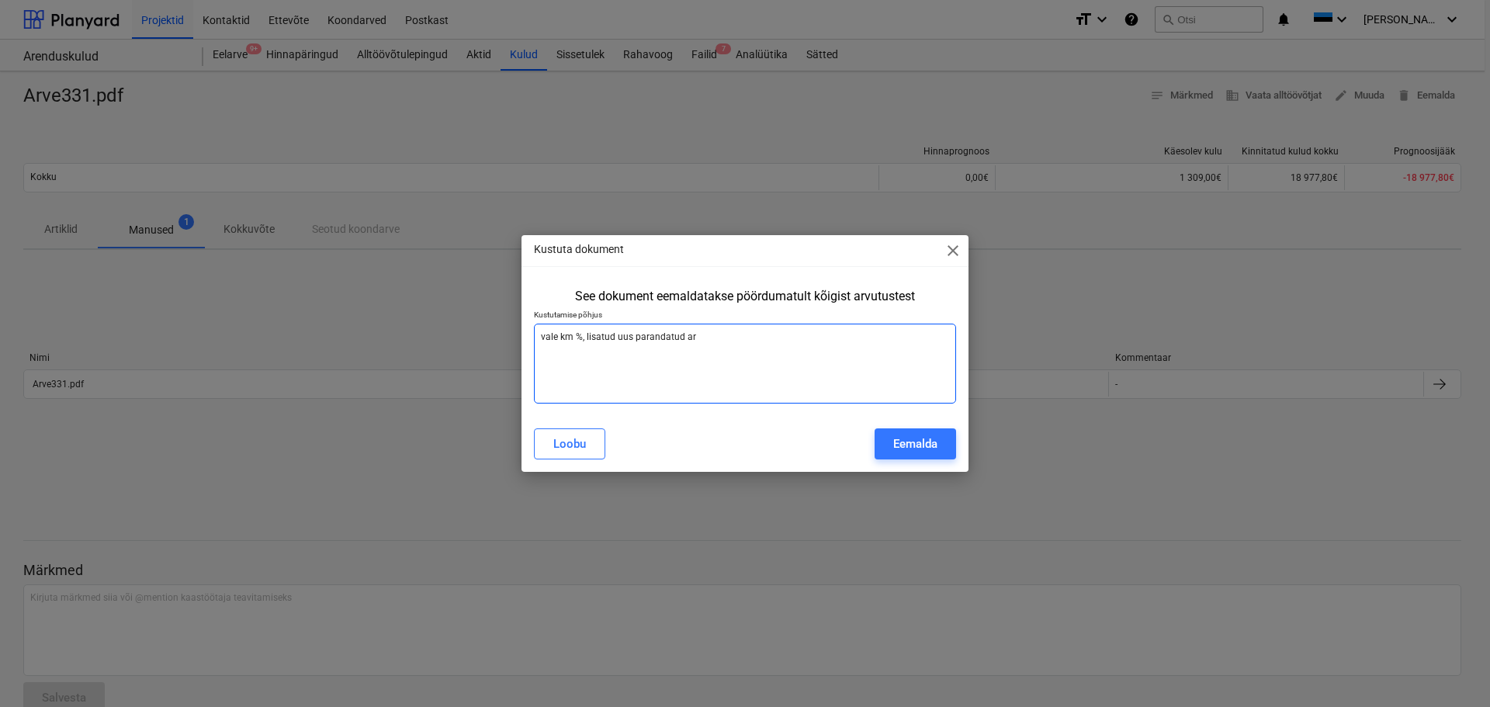
type textarea "x"
type textarea "vale km %, lisatud uus parandatud arve"
type textarea "x"
type textarea "vale km %, lisatud uus parandatud arve"
click at [912, 443] on div "Eemalda" at bounding box center [915, 444] width 44 height 20
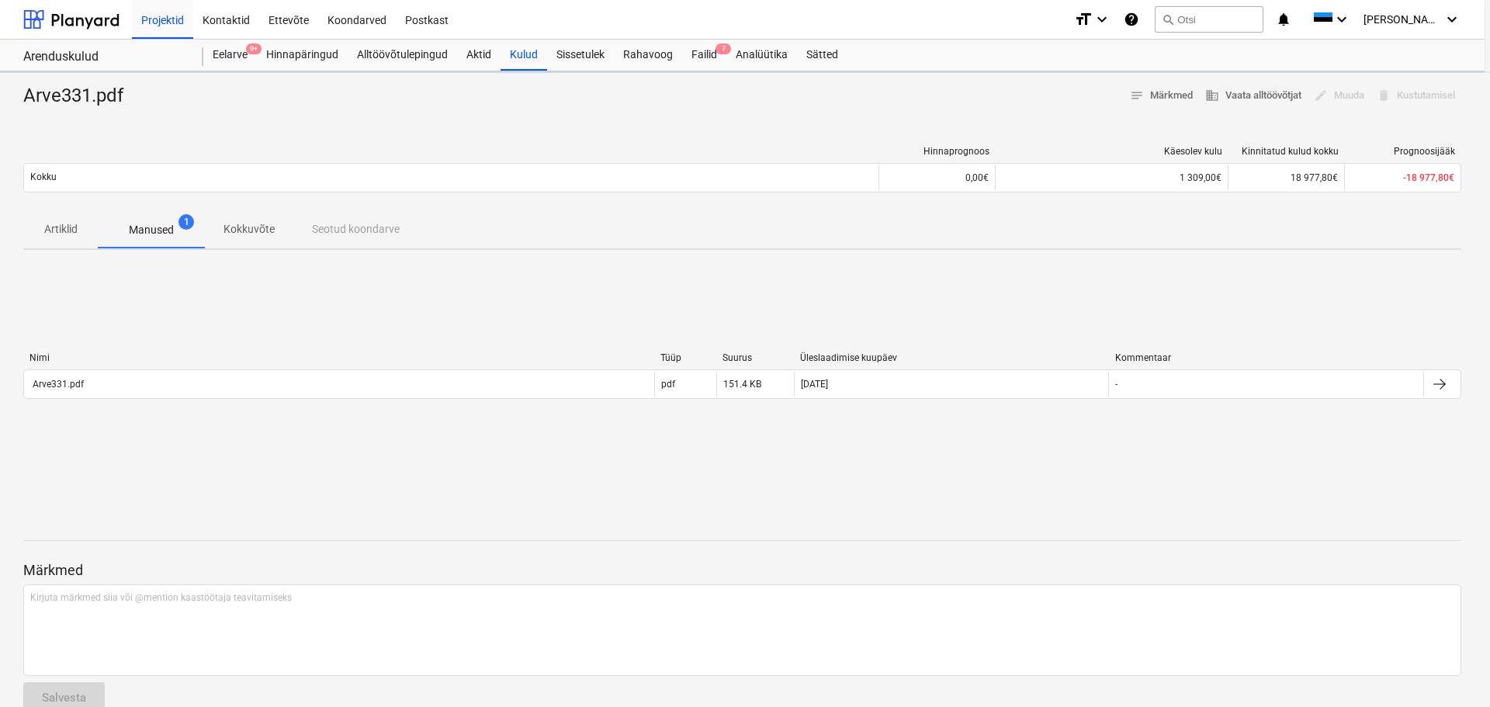
type textarea "x"
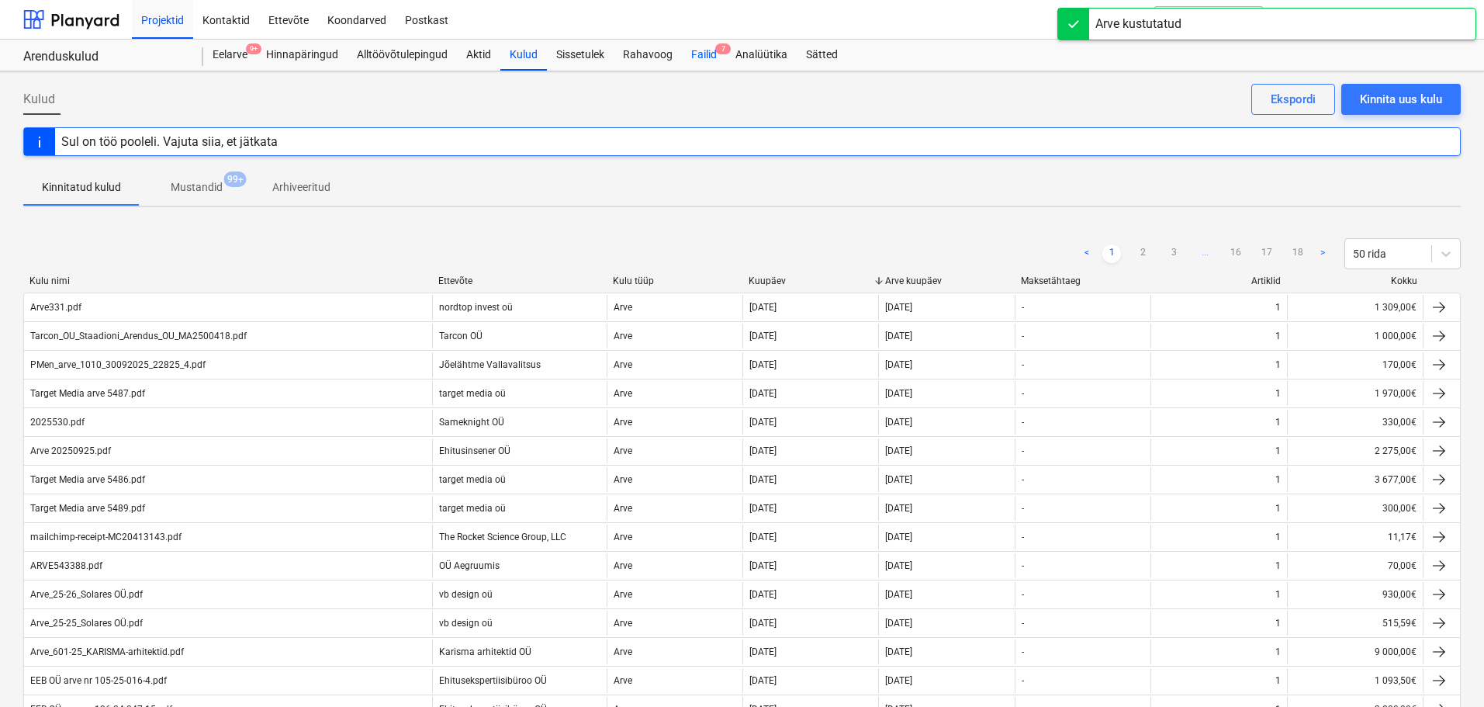
click at [701, 53] on div "Failid 7" at bounding box center [704, 55] width 44 height 31
